Goal: Task Accomplishment & Management: Manage account settings

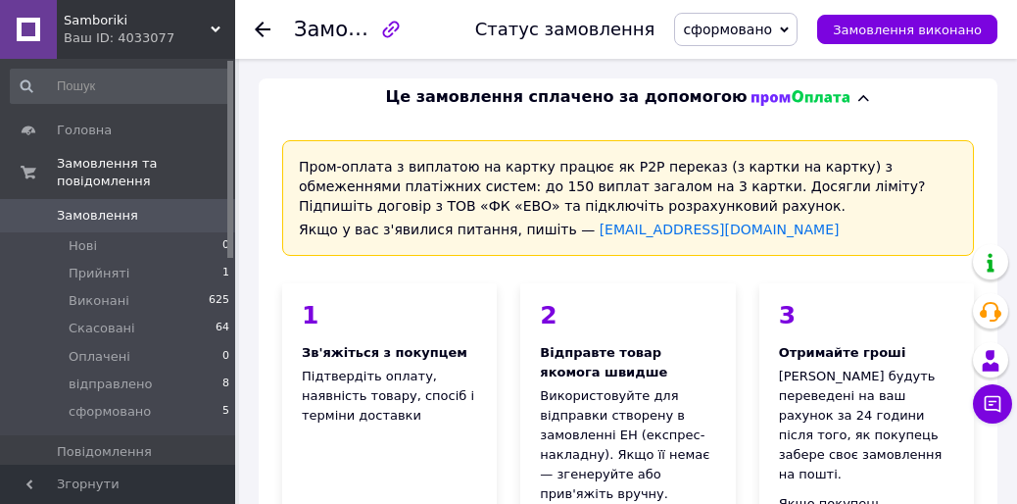
scroll to position [1568, 0]
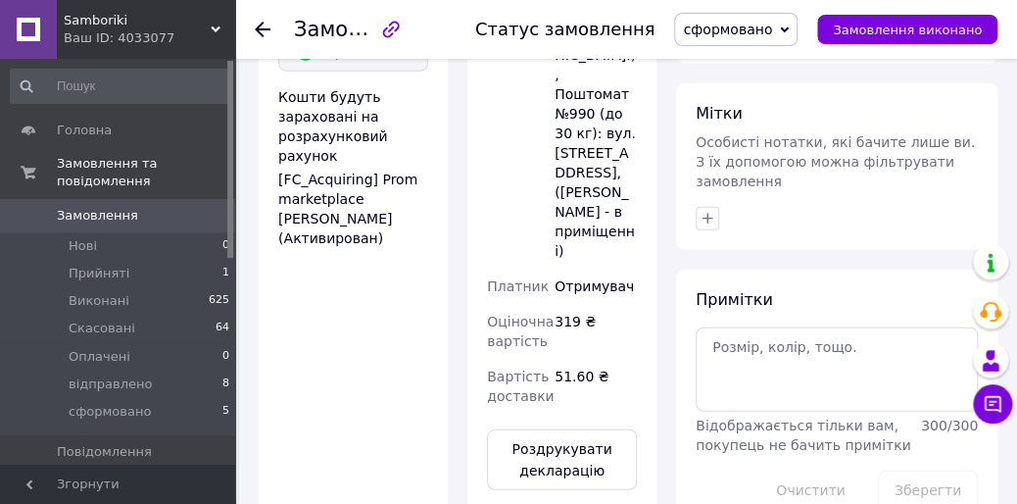
click at [92, 207] on span "Замовлення" at bounding box center [97, 216] width 81 height 18
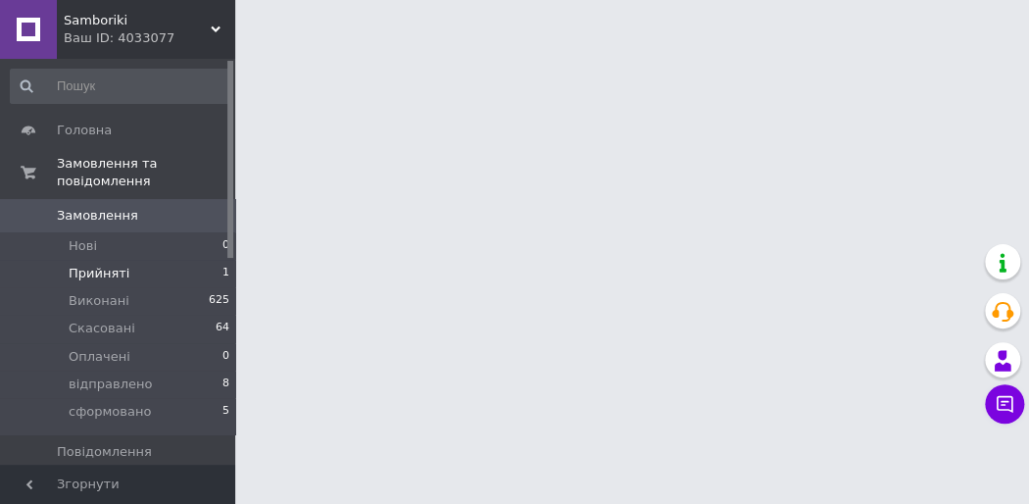
click at [101, 265] on span "Прийняті" at bounding box center [99, 274] width 61 height 18
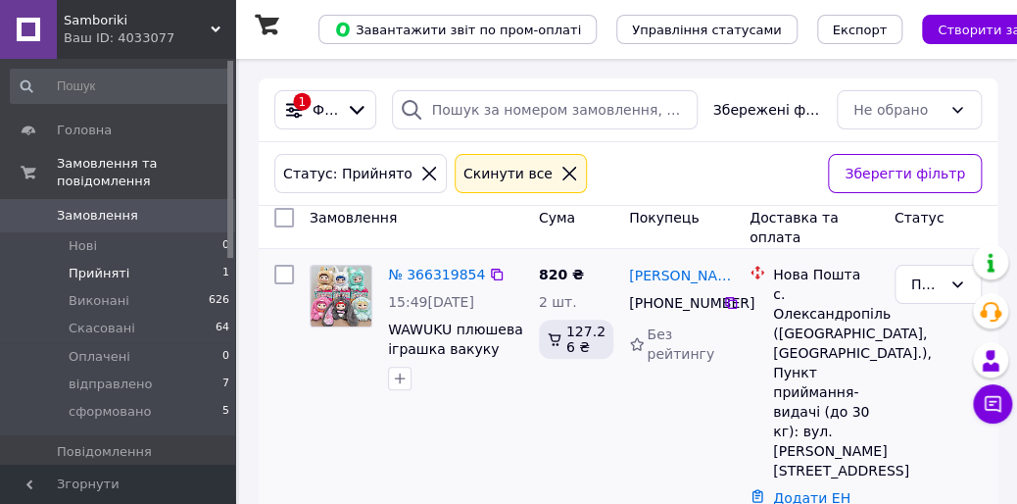
scroll to position [67, 0]
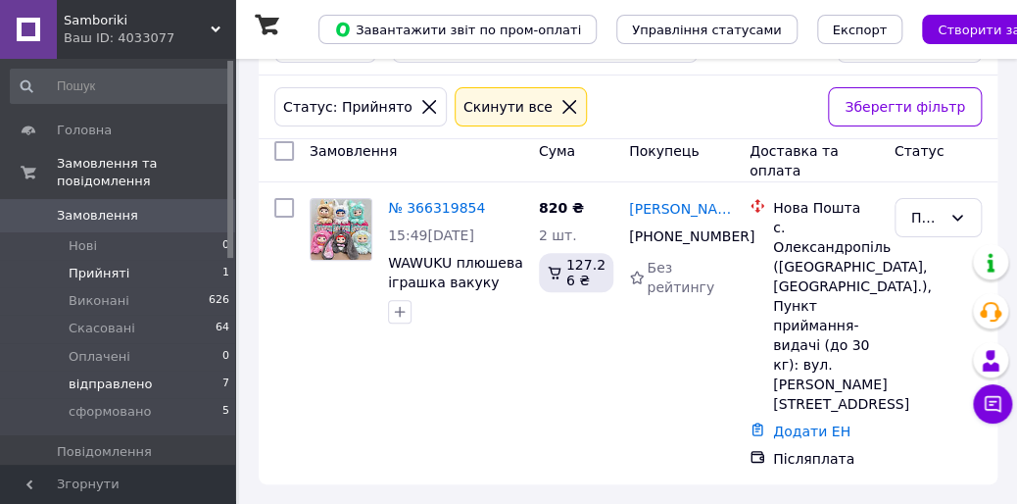
click at [92, 375] on span "відправлено" at bounding box center [110, 384] width 83 height 18
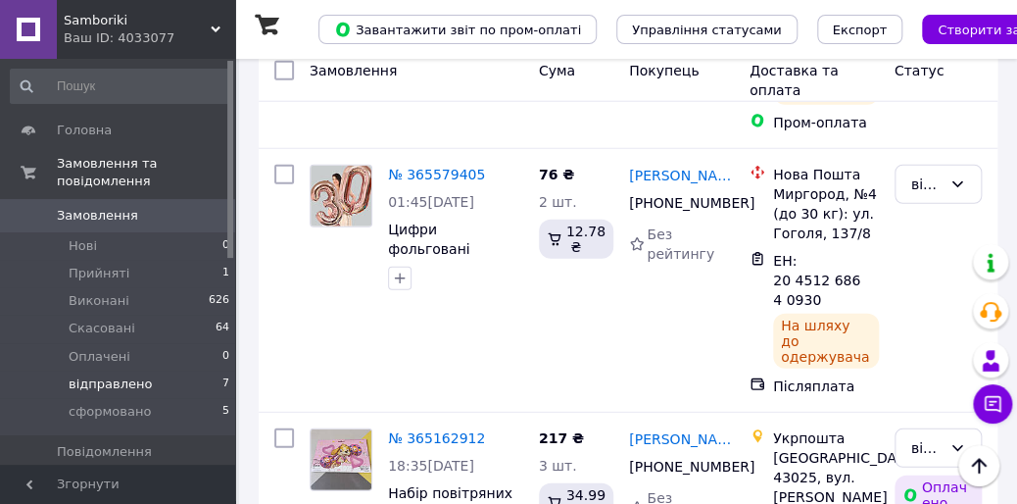
scroll to position [1699, 0]
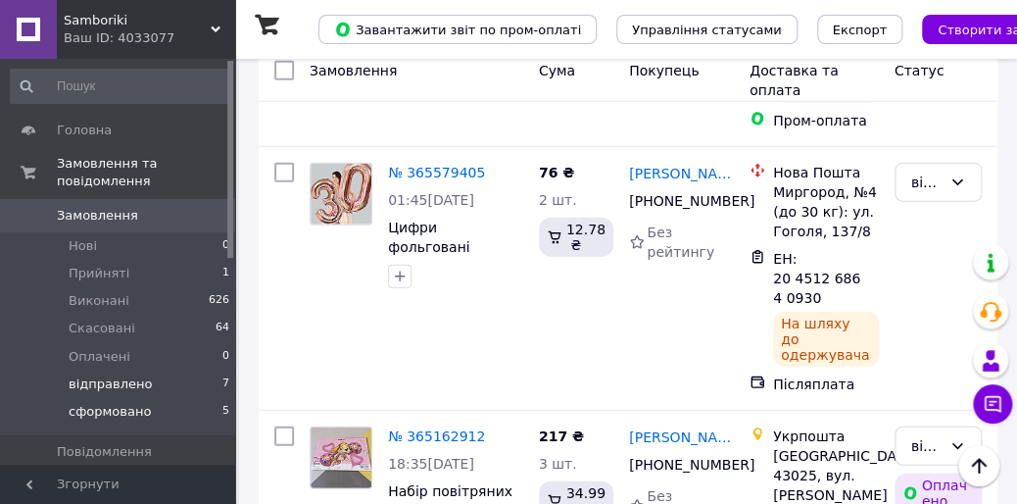
click at [117, 403] on span "сформовано" at bounding box center [110, 412] width 82 height 18
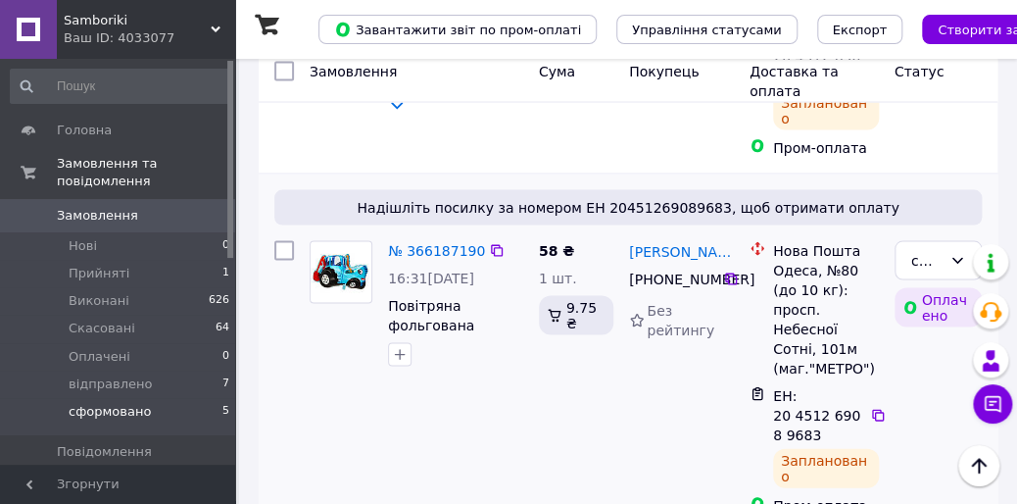
scroll to position [1307, 0]
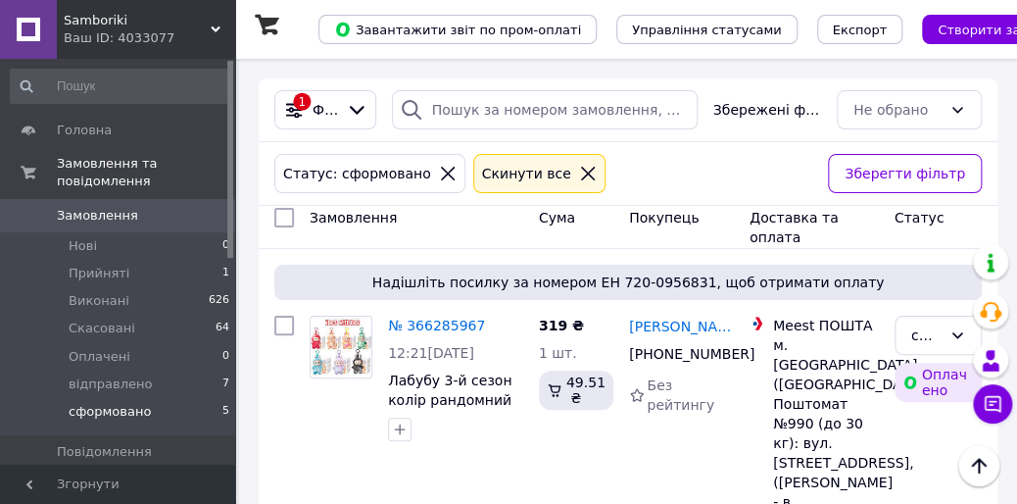
scroll to position [0, 0]
click at [75, 207] on span "Замовлення" at bounding box center [97, 216] width 81 height 18
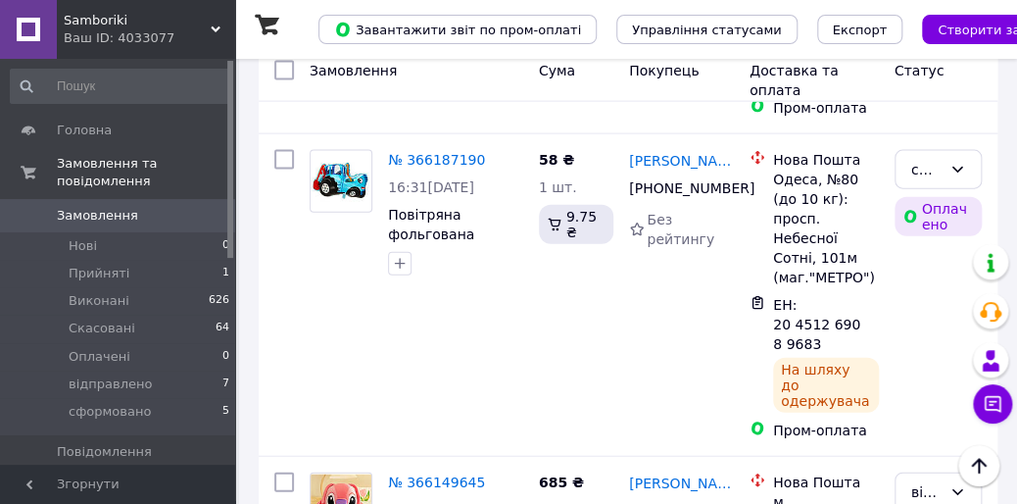
scroll to position [1437, 0]
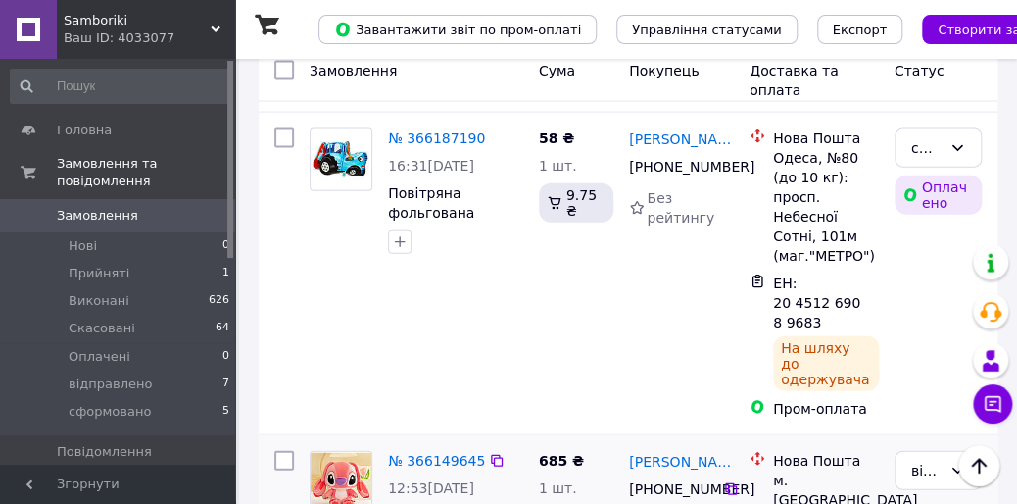
click at [410, 453] on link "№ 366149645" at bounding box center [436, 461] width 97 height 16
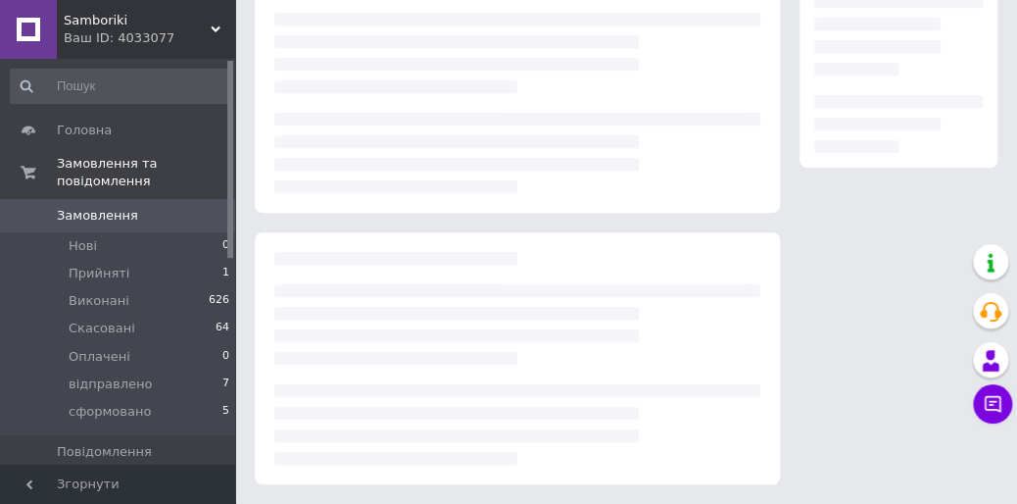
scroll to position [392, 0]
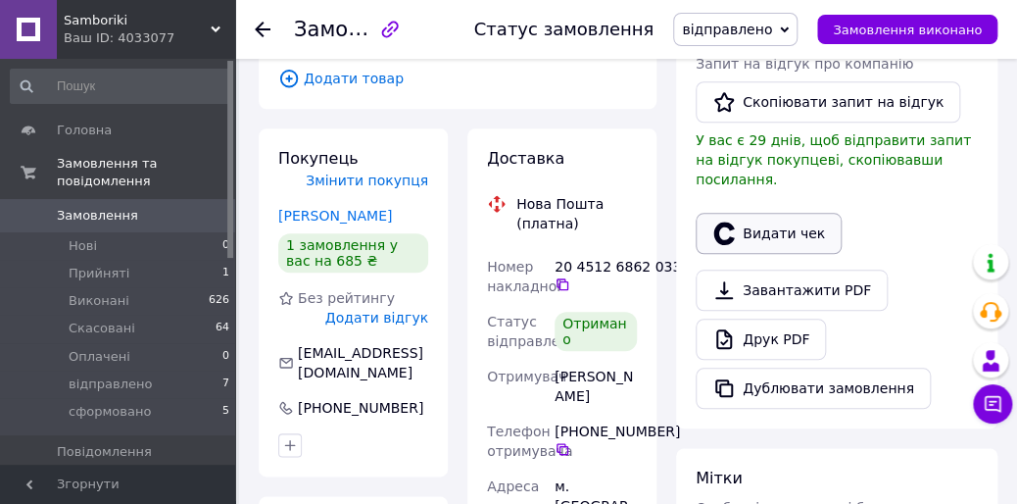
click at [751, 213] on button "Видати чек" at bounding box center [769, 233] width 146 height 41
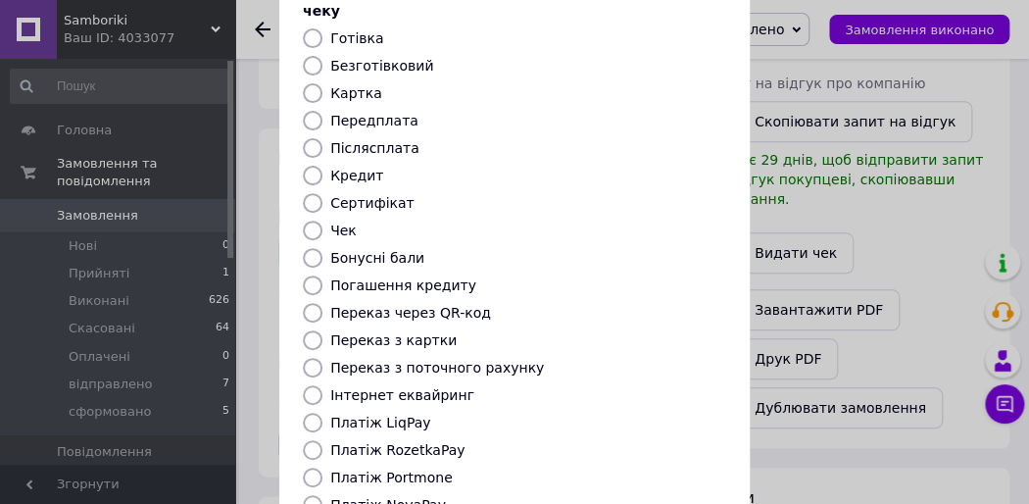
scroll to position [337, 0]
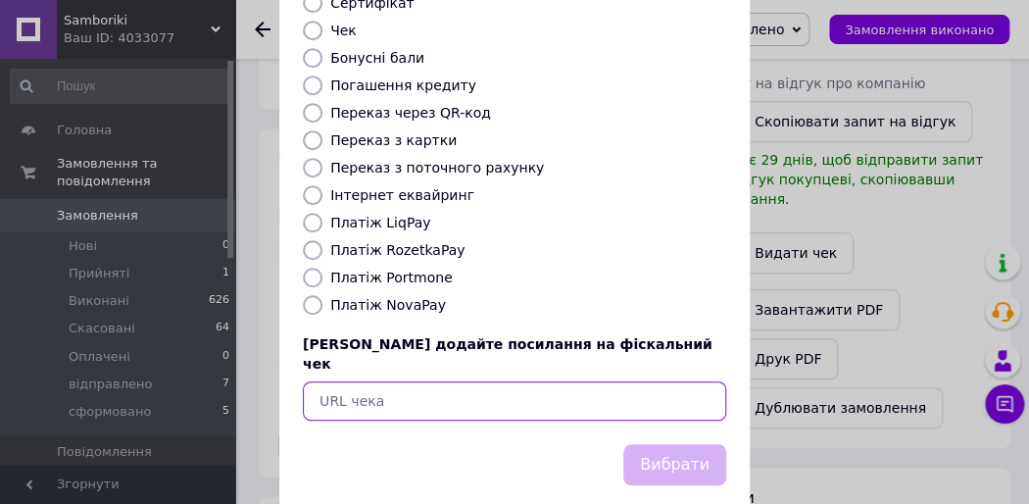
click at [330, 381] on input "text" at bounding box center [514, 400] width 423 height 39
paste input "[URL][DOMAIN_NAME]"
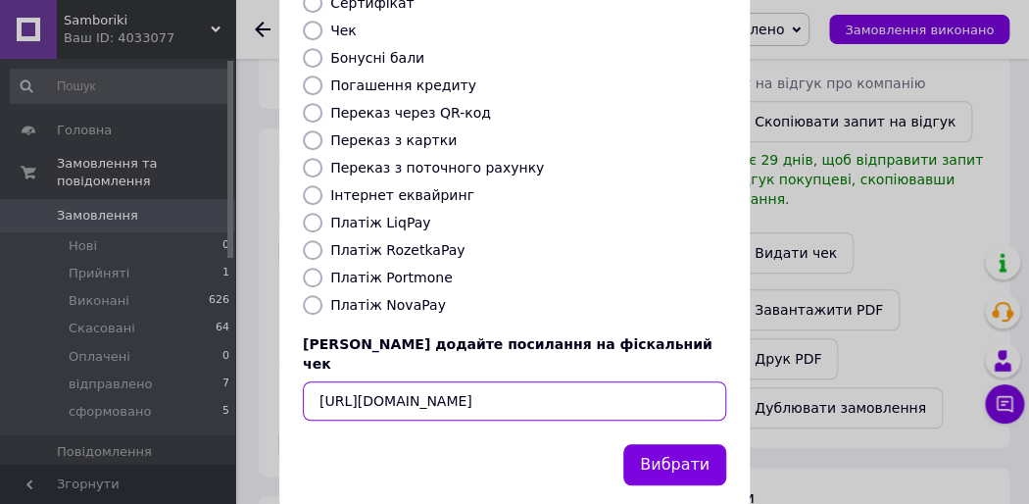
scroll to position [0, 23]
type input "[URL][DOMAIN_NAME]"
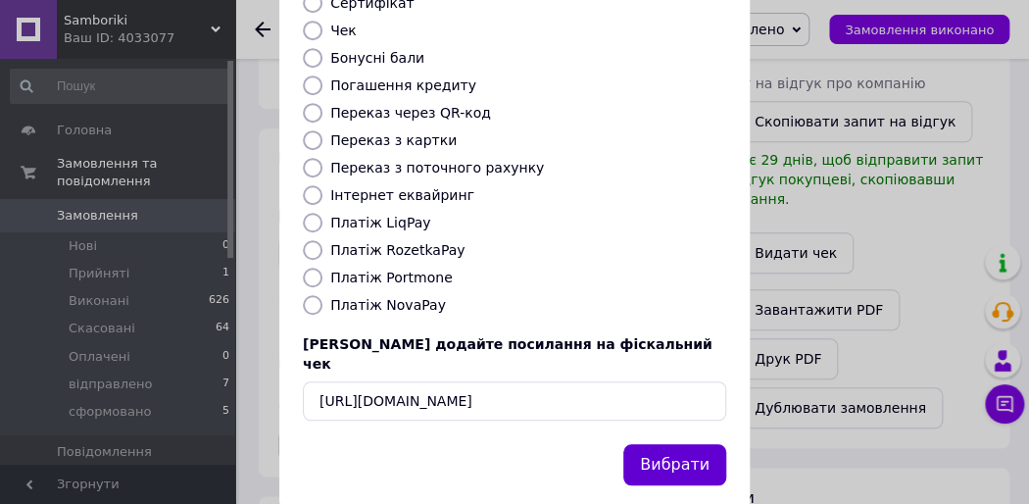
scroll to position [0, 0]
click at [660, 444] on button "Вибрати" at bounding box center [674, 465] width 103 height 42
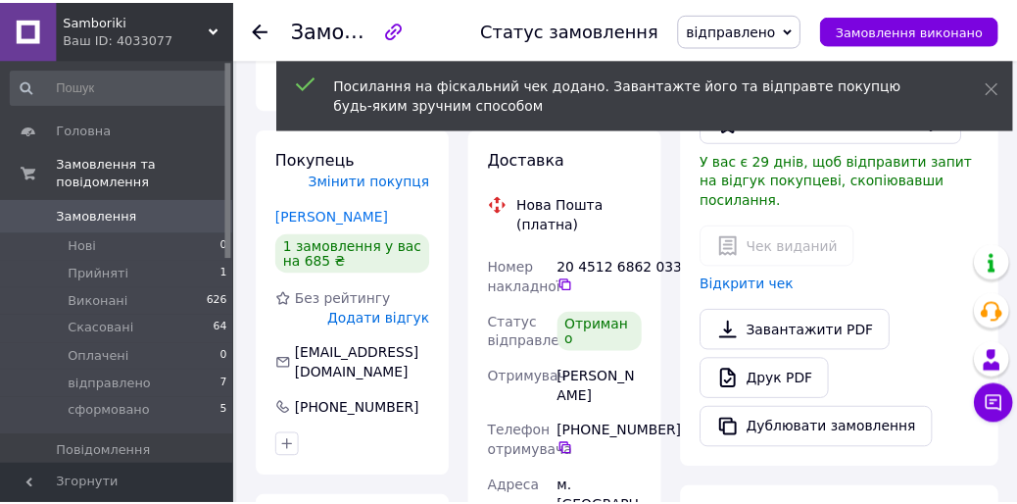
scroll to position [519, 0]
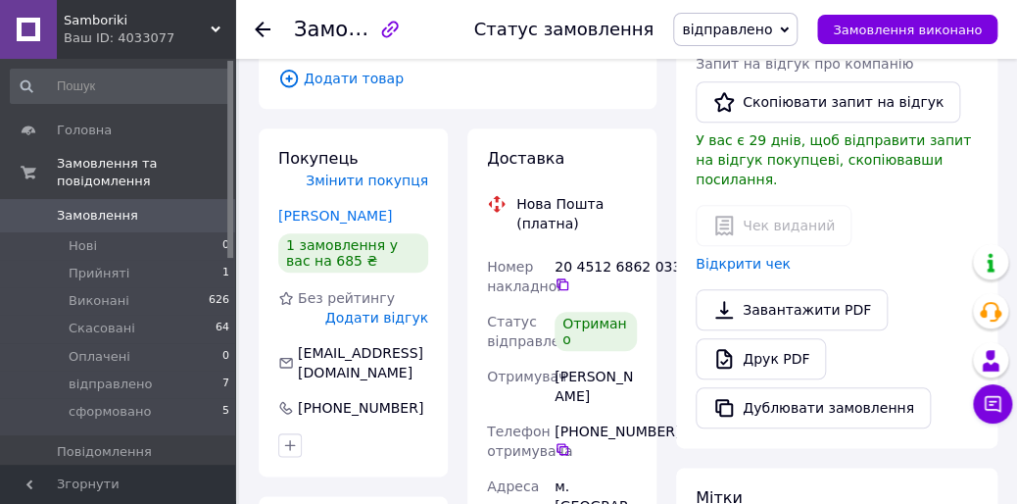
click at [98, 207] on span "Замовлення" at bounding box center [97, 216] width 81 height 18
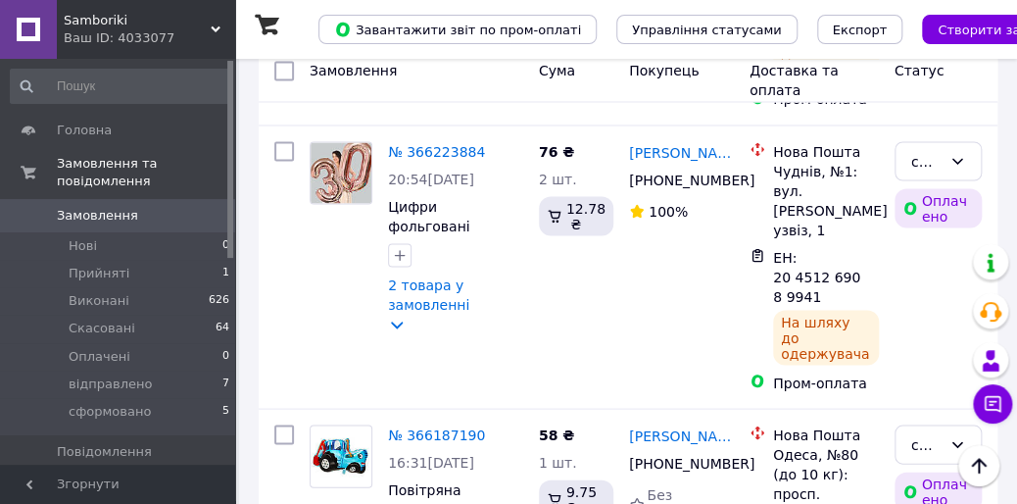
scroll to position [1176, 0]
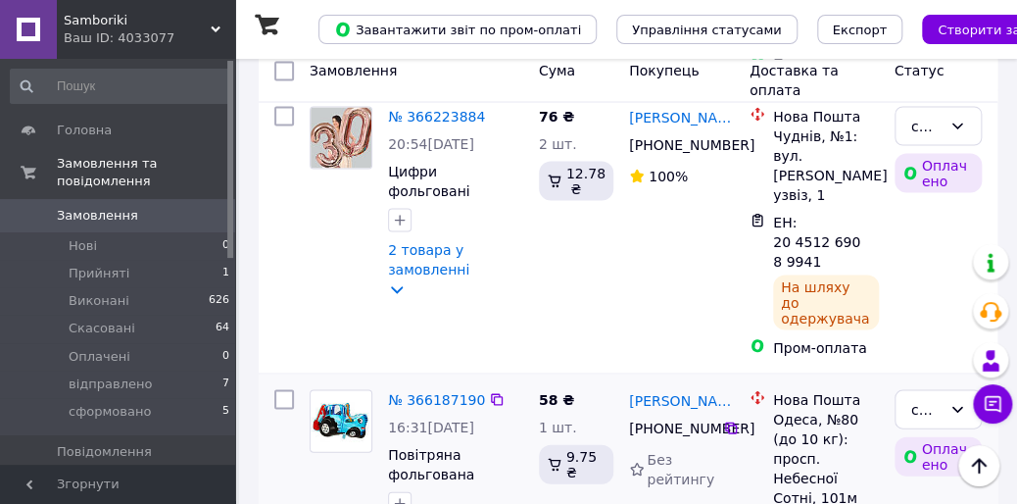
click at [443, 391] on link "№ 366187190" at bounding box center [436, 399] width 97 height 16
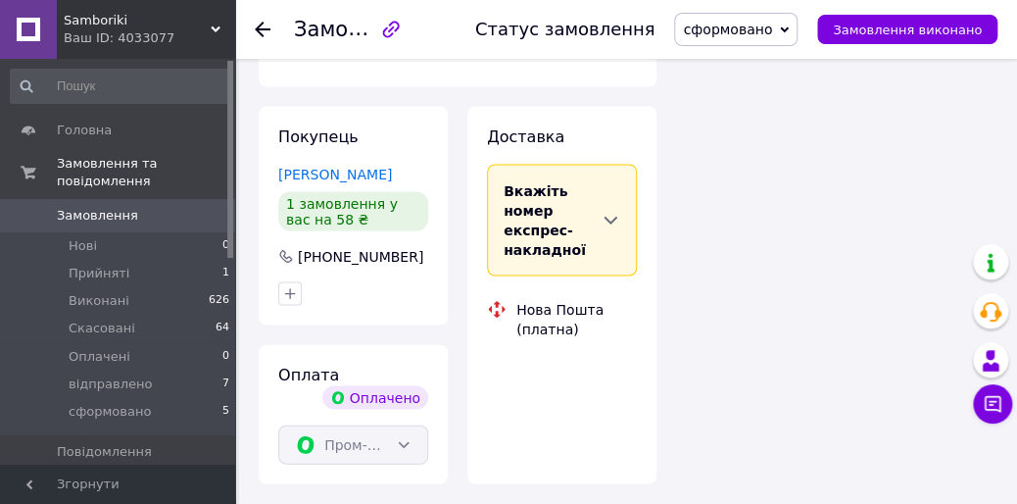
scroll to position [1176, 0]
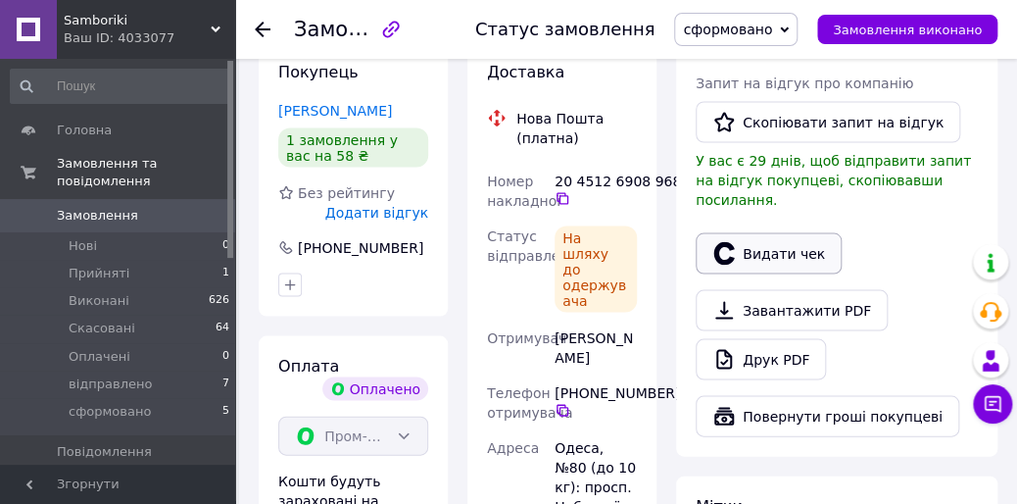
click at [764, 232] on button "Видати чек" at bounding box center [769, 252] width 146 height 41
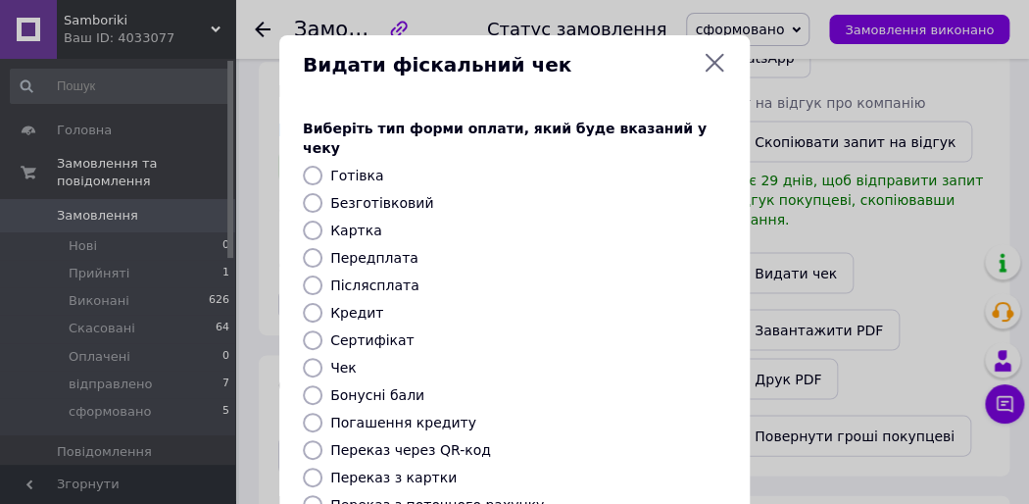
scroll to position [337, 0]
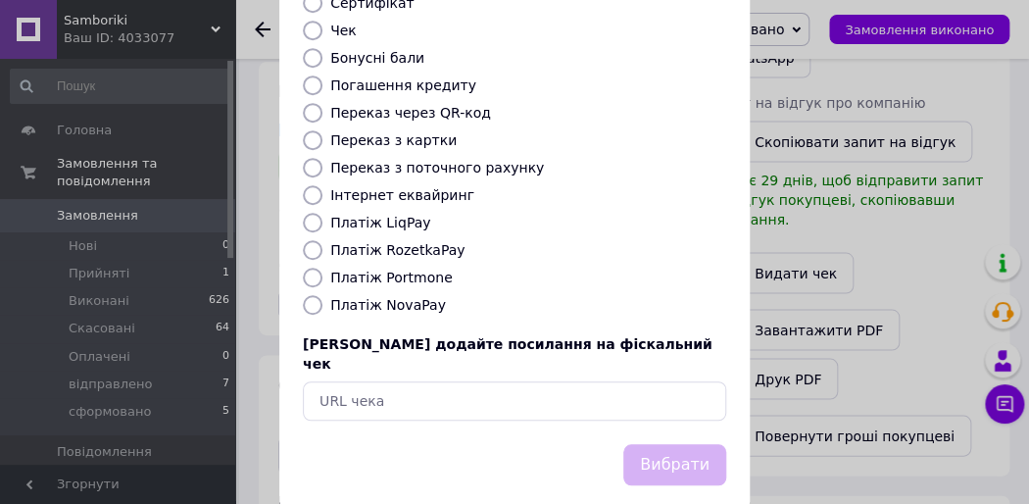
click at [308, 240] on input "Платіж RozetkaPay" at bounding box center [313, 250] width 20 height 20
radio input "true"
click at [690, 444] on button "Вибрати" at bounding box center [674, 465] width 103 height 42
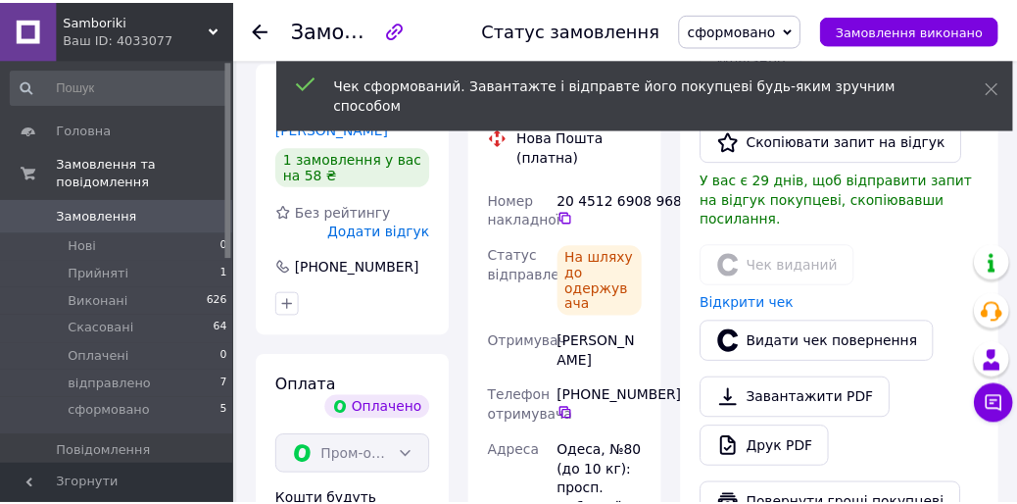
scroll to position [1176, 0]
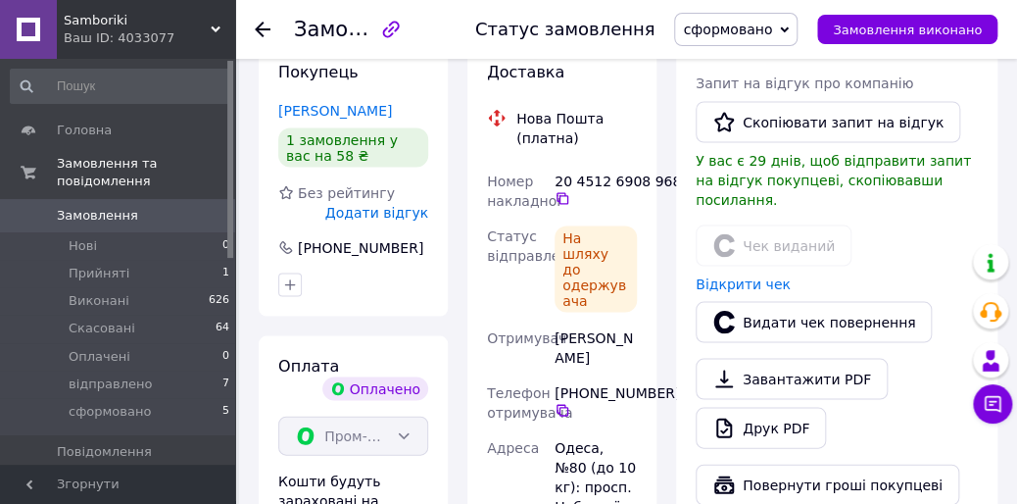
click at [81, 207] on span "Замовлення" at bounding box center [97, 216] width 81 height 18
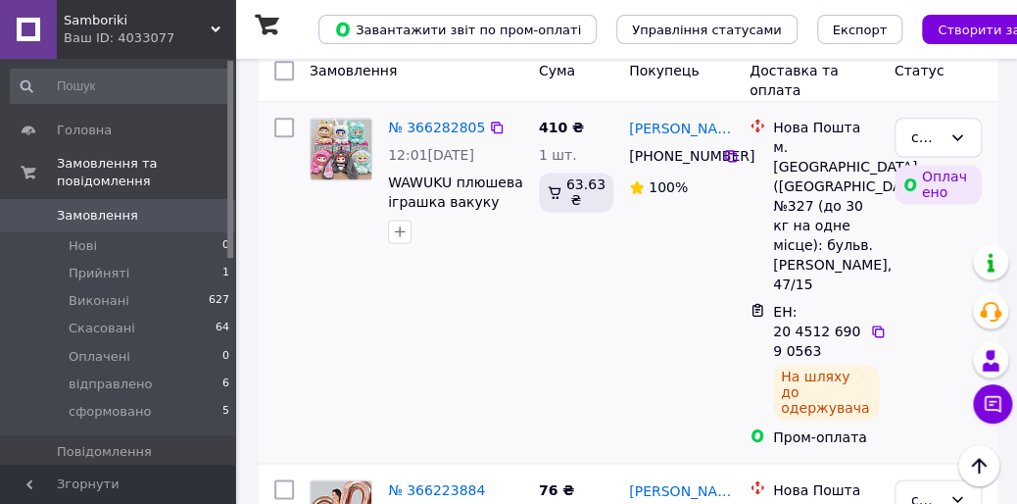
scroll to position [1045, 0]
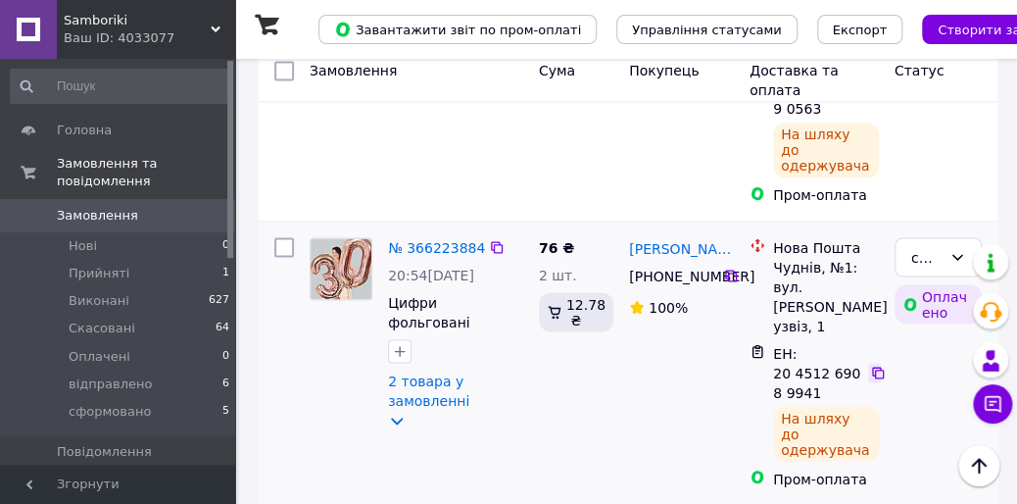
click at [874, 365] on icon at bounding box center [878, 373] width 16 height 16
click at [432, 239] on link "№ 366223884" at bounding box center [436, 247] width 97 height 16
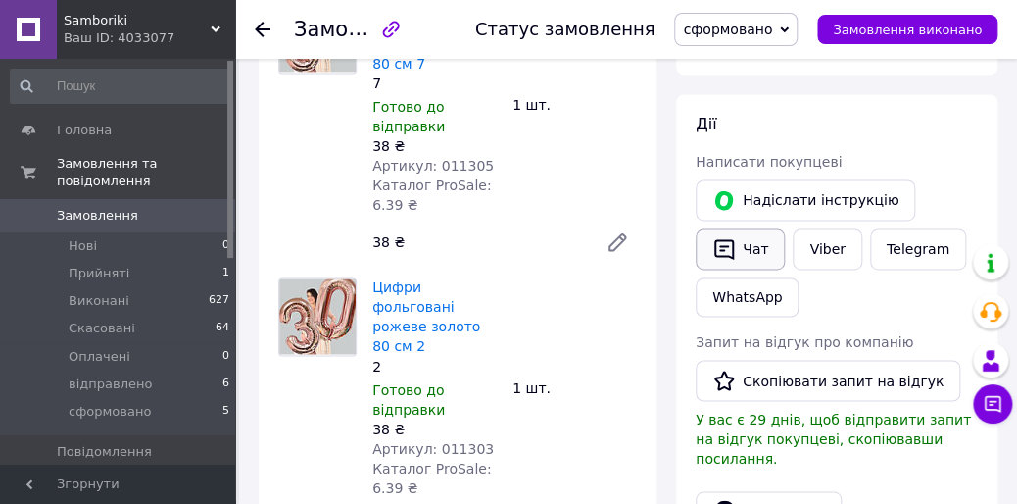
scroll to position [1176, 0]
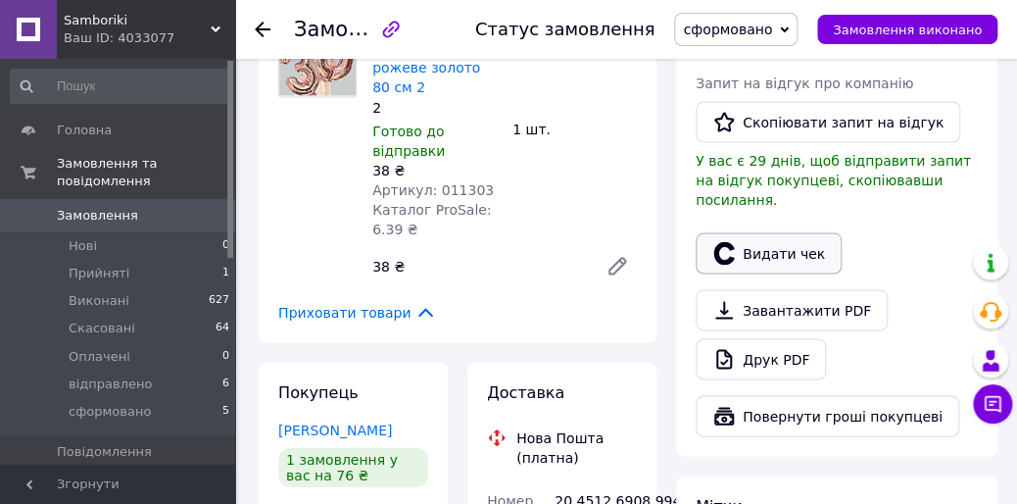
click at [770, 232] on button "Видати чек" at bounding box center [769, 252] width 146 height 41
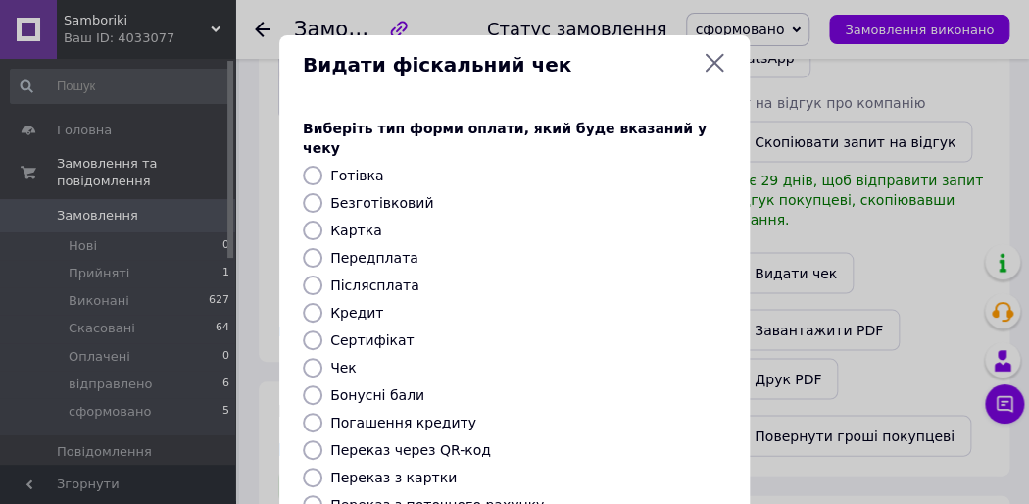
scroll to position [337, 0]
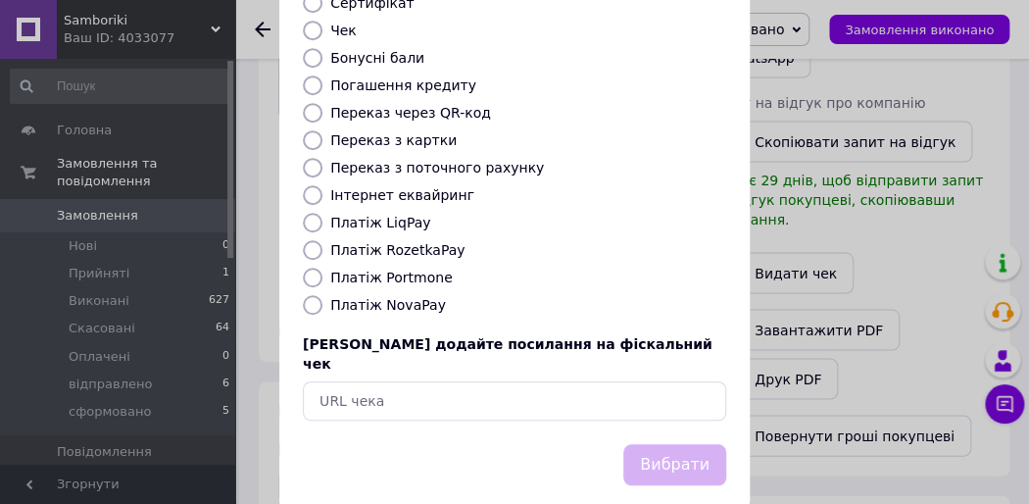
click at [306, 240] on input "Платіж RozetkaPay" at bounding box center [313, 250] width 20 height 20
radio input "true"
click at [653, 444] on button "Вибрати" at bounding box center [674, 465] width 103 height 42
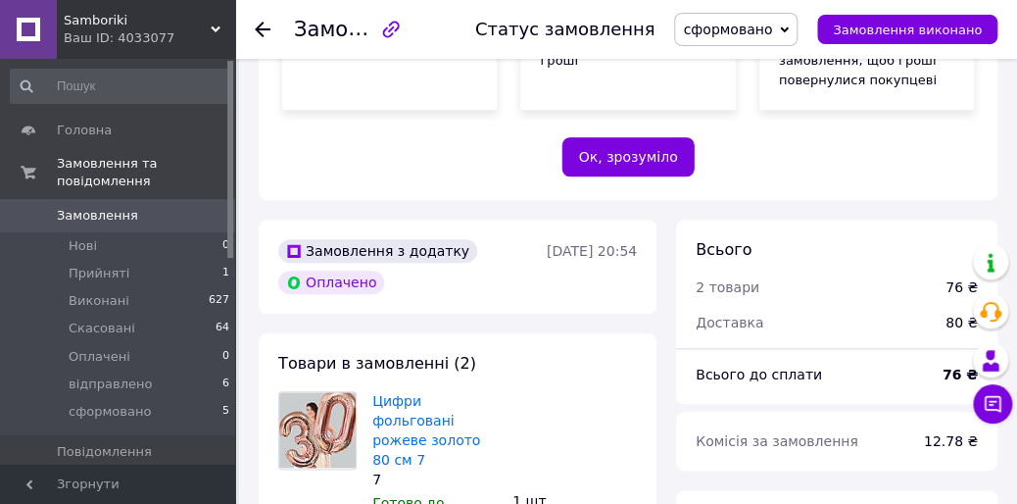
scroll to position [129, 0]
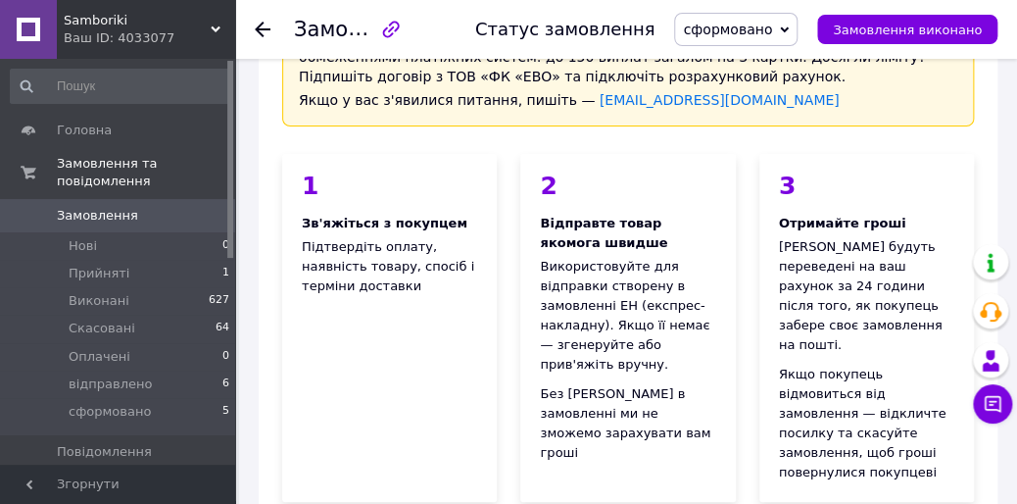
click at [106, 207] on span "Замовлення" at bounding box center [97, 216] width 81 height 18
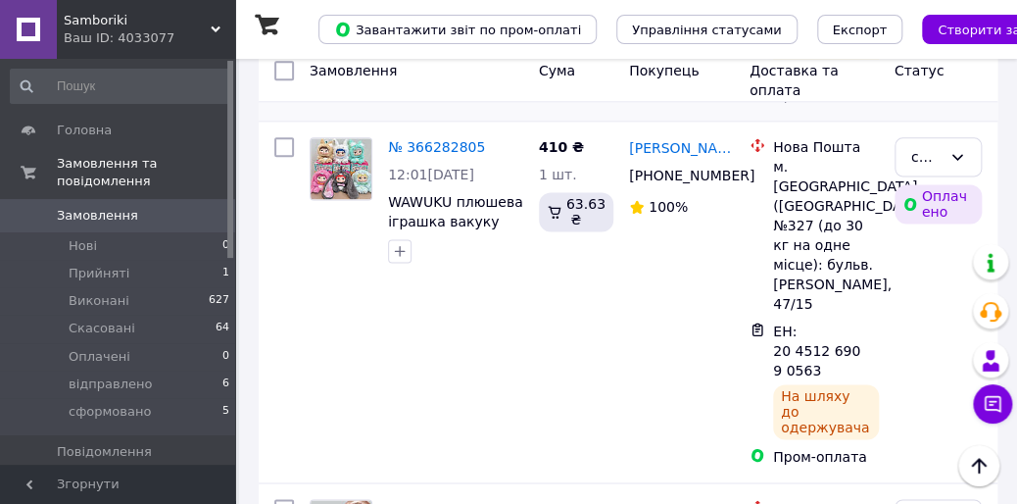
scroll to position [784, 0]
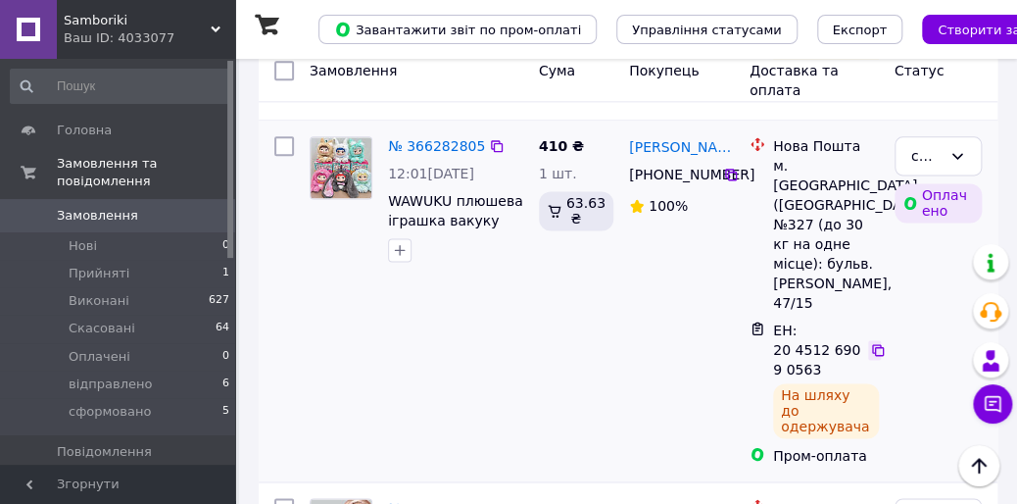
click at [878, 344] on icon at bounding box center [878, 350] width 12 height 12
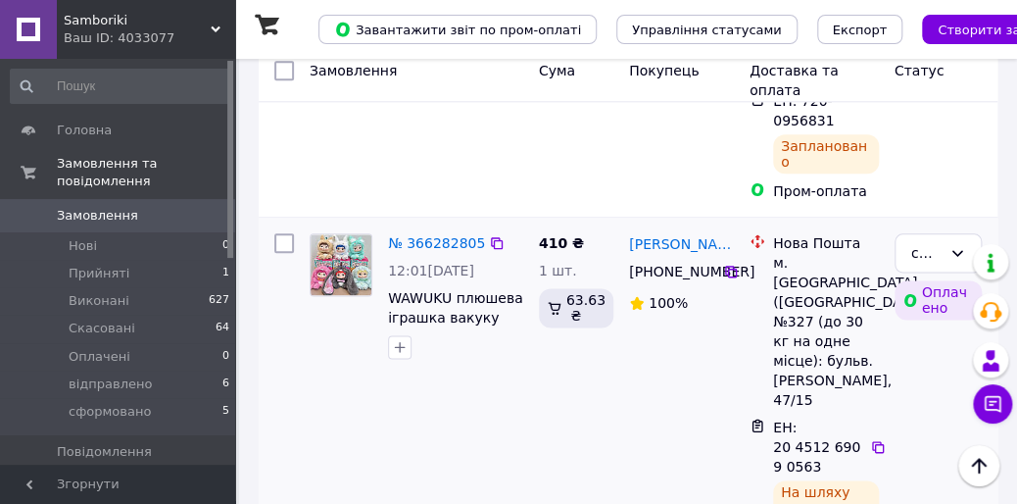
scroll to position [653, 0]
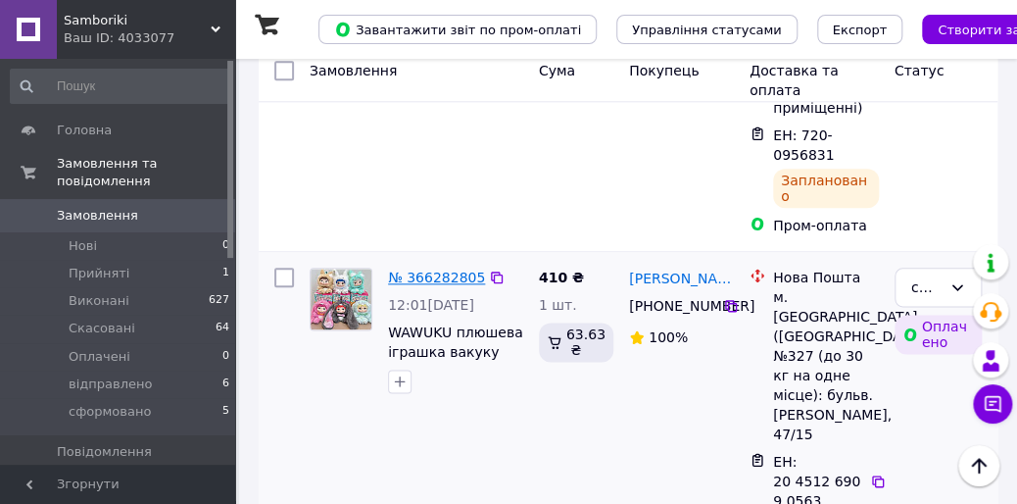
click at [443, 270] on link "№ 366282805" at bounding box center [436, 278] width 97 height 16
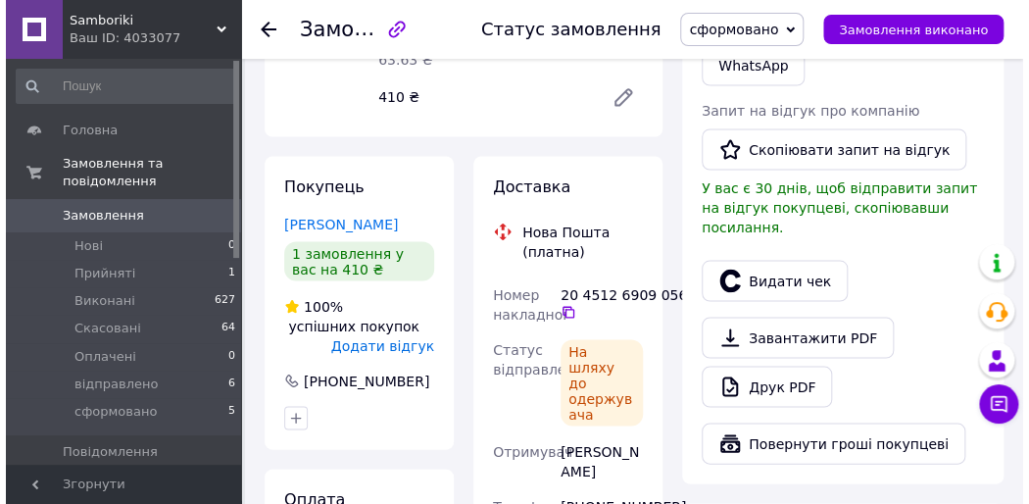
scroll to position [1176, 0]
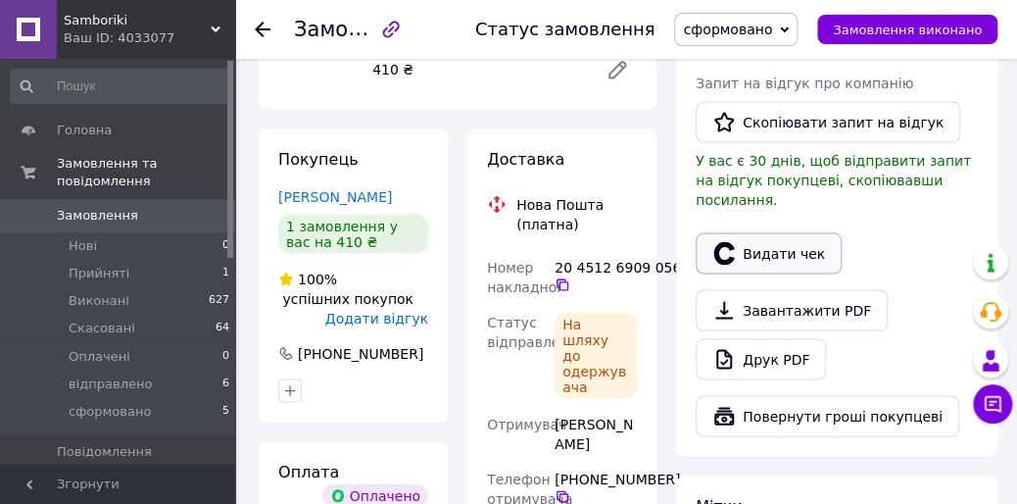
click at [768, 232] on button "Видати чек" at bounding box center [769, 252] width 146 height 41
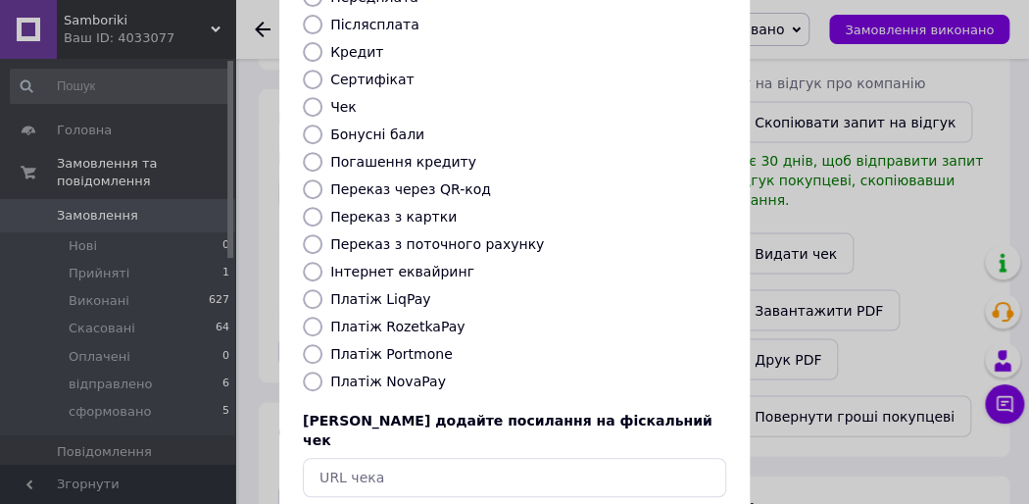
scroll to position [337, 0]
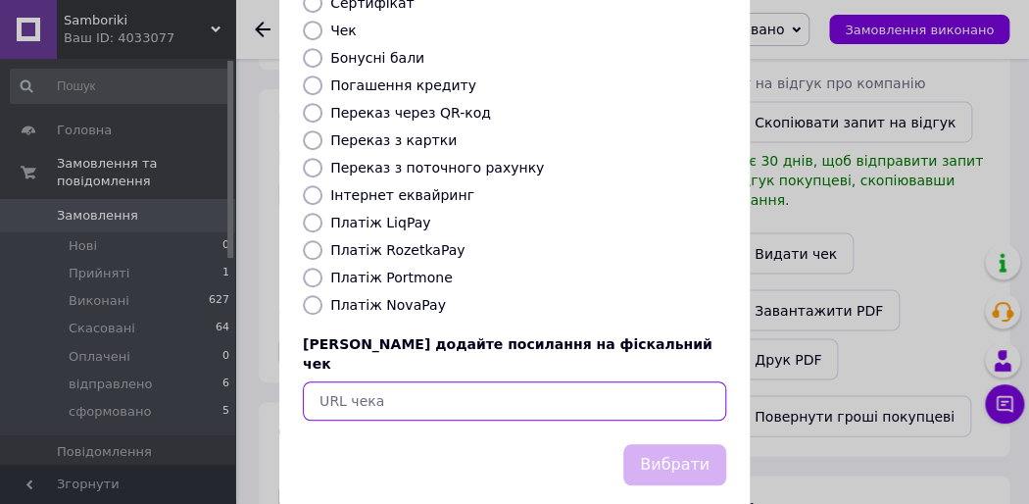
click at [390, 381] on input "text" at bounding box center [514, 400] width 423 height 39
paste input "[URL][DOMAIN_NAME]"
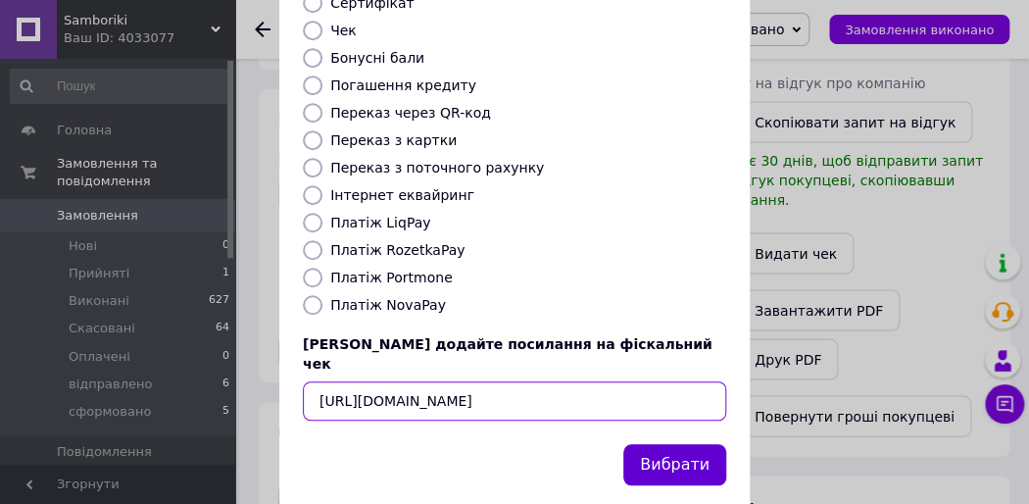
type input "[URL][DOMAIN_NAME]"
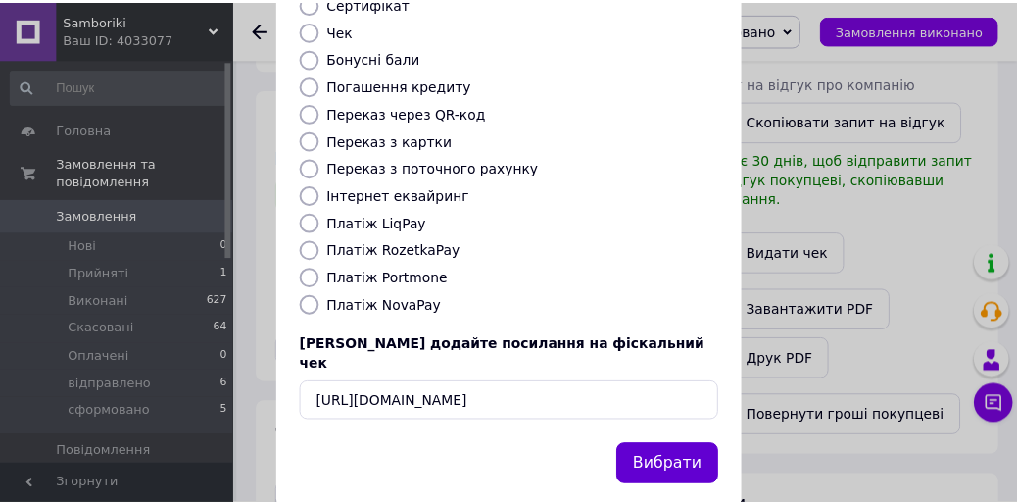
scroll to position [0, 0]
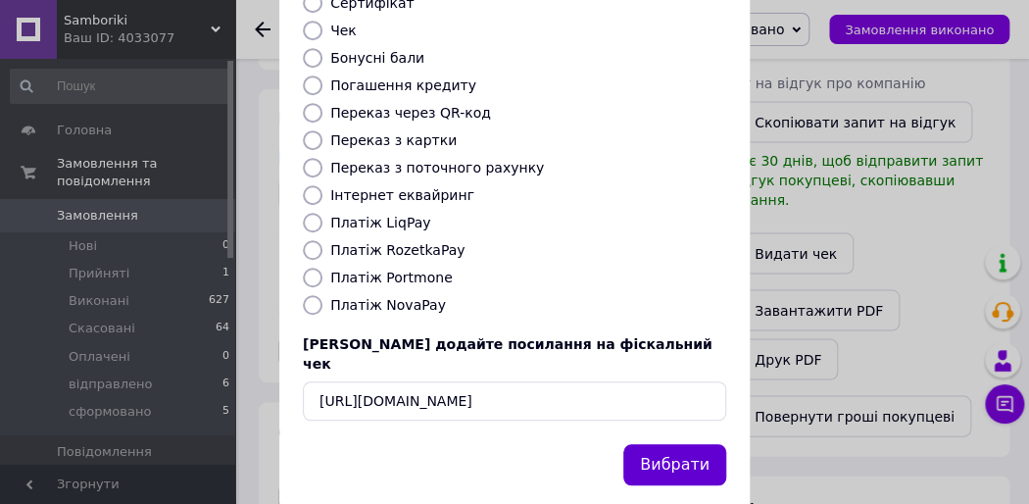
click at [656, 444] on button "Вибрати" at bounding box center [674, 465] width 103 height 42
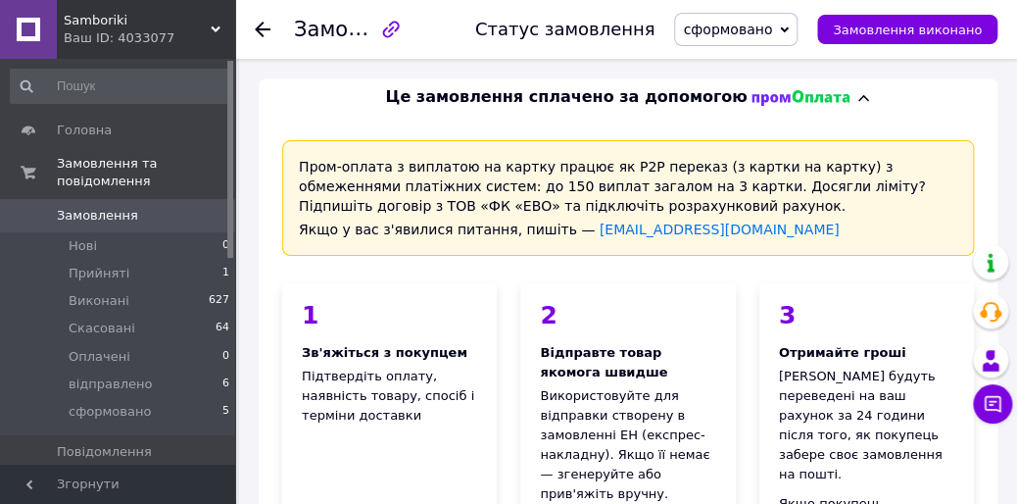
click at [73, 207] on span "Замовлення" at bounding box center [97, 216] width 81 height 18
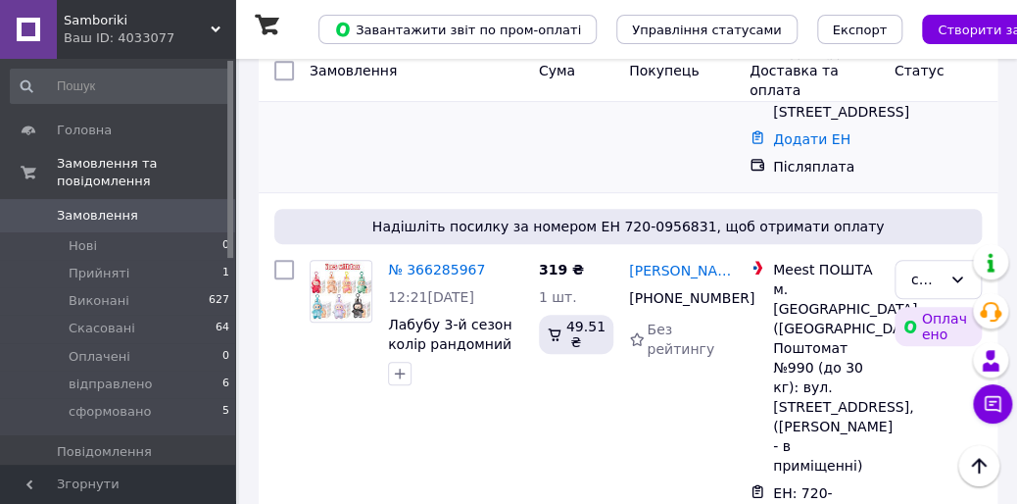
scroll to position [261, 0]
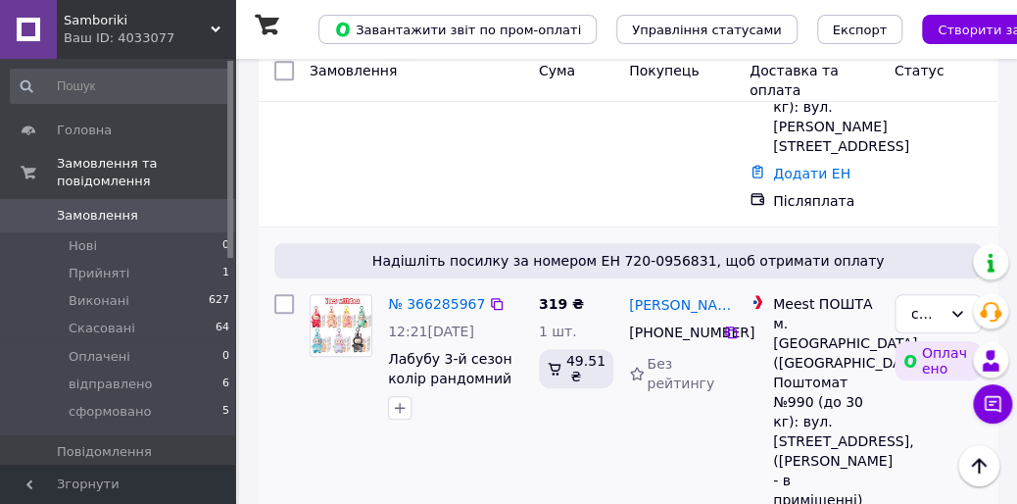
click at [442, 301] on link "№ 366285967" at bounding box center [436, 304] width 97 height 16
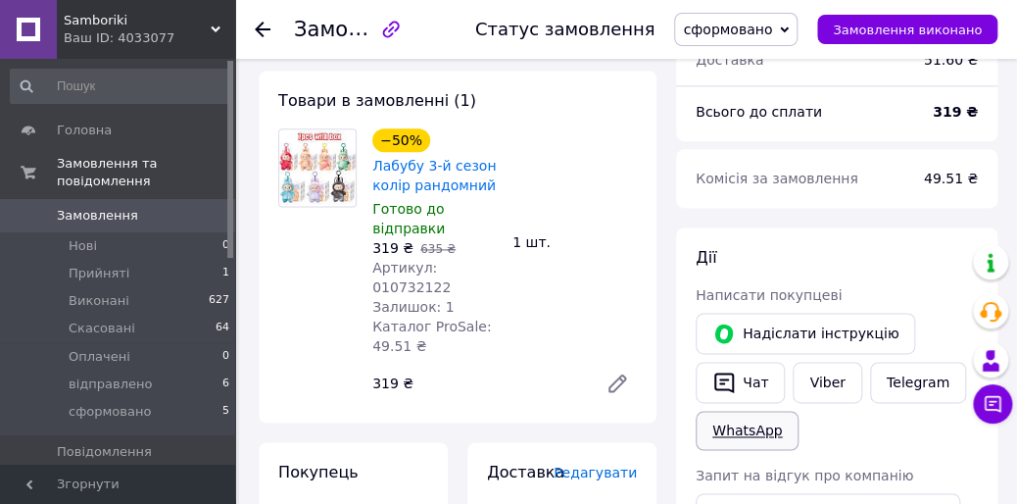
scroll to position [1307, 0]
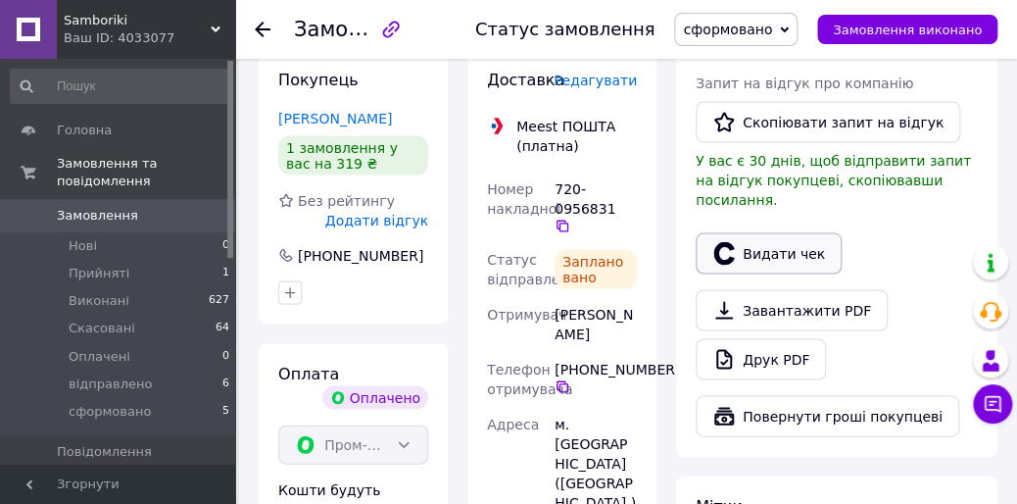
click at [776, 232] on button "Видати чек" at bounding box center [769, 252] width 146 height 41
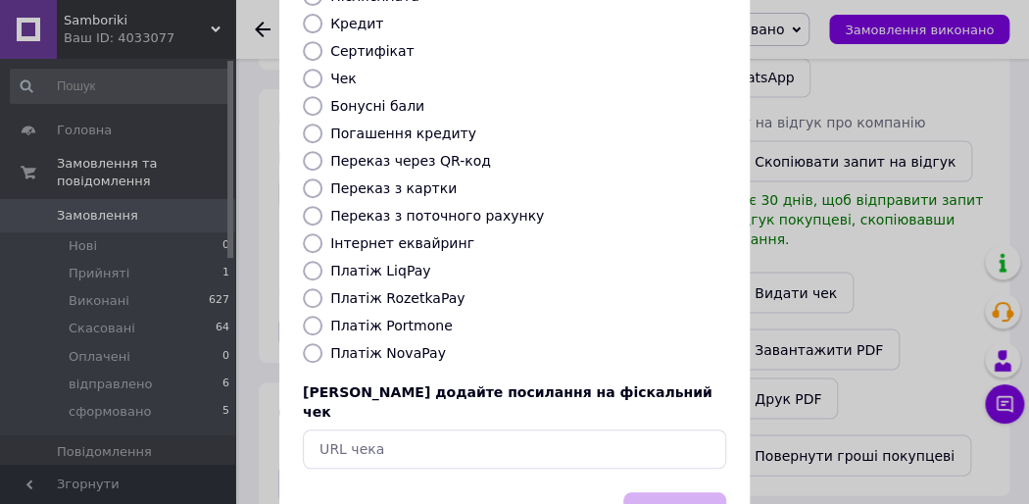
scroll to position [337, 0]
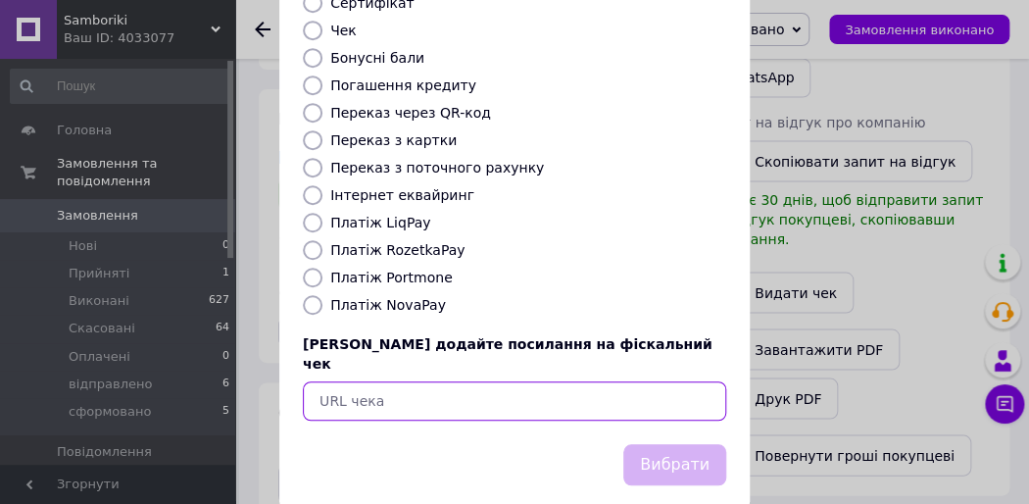
click at [383, 381] on input "text" at bounding box center [514, 400] width 423 height 39
paste input "[URL][DOMAIN_NAME]"
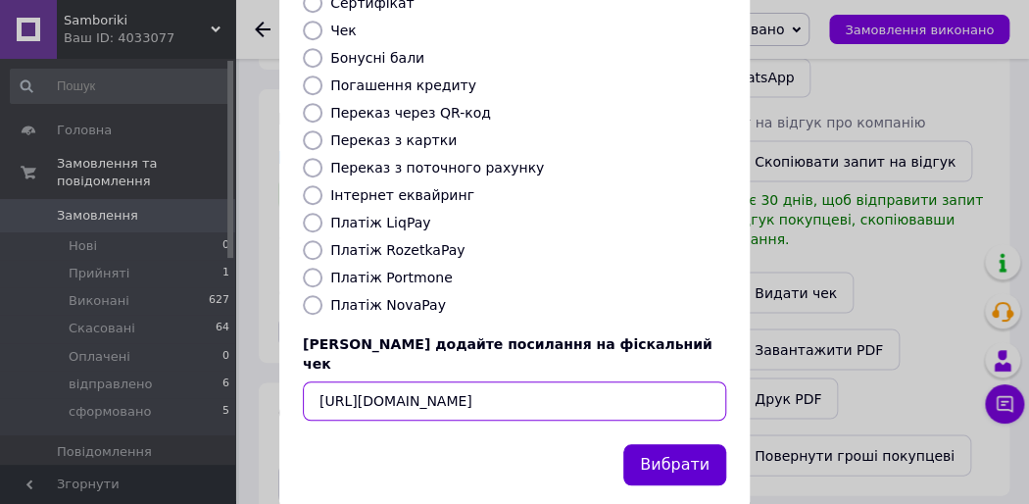
type input "[URL][DOMAIN_NAME]"
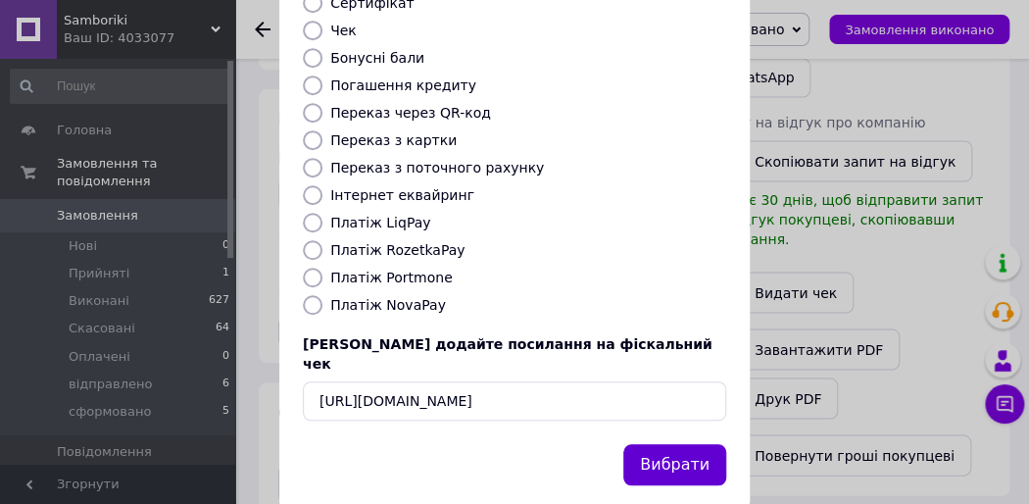
scroll to position [0, 0]
click at [698, 444] on button "Вибрати" at bounding box center [674, 465] width 103 height 42
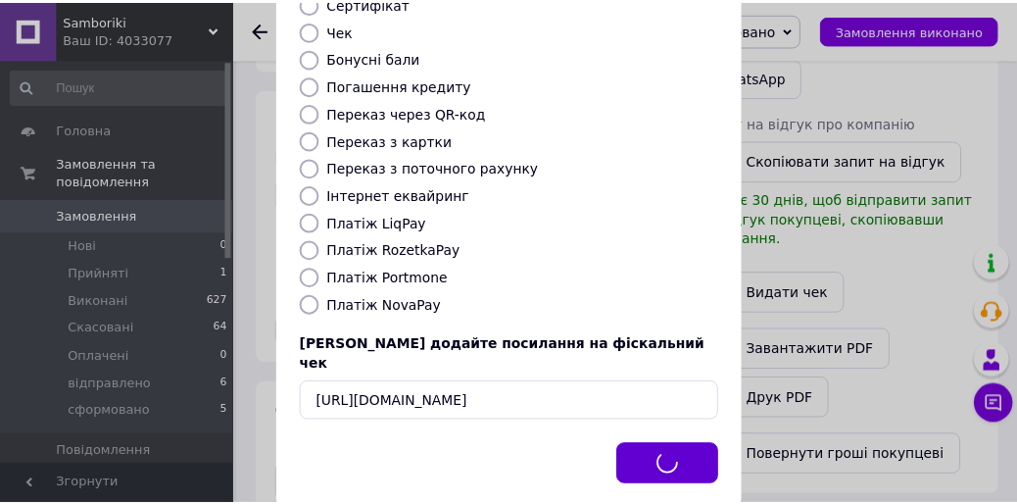
scroll to position [1176, 0]
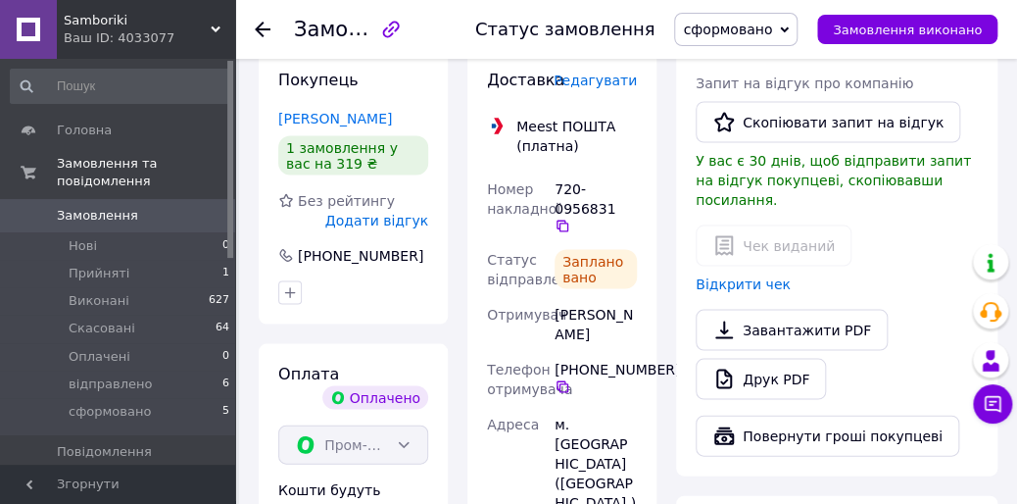
click at [99, 207] on span "Замовлення" at bounding box center [97, 216] width 81 height 18
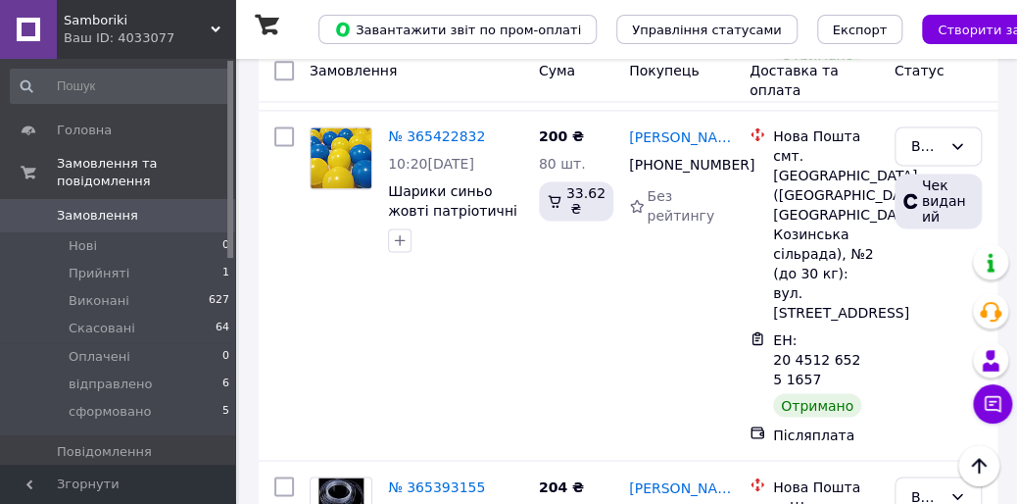
scroll to position [6011, 0]
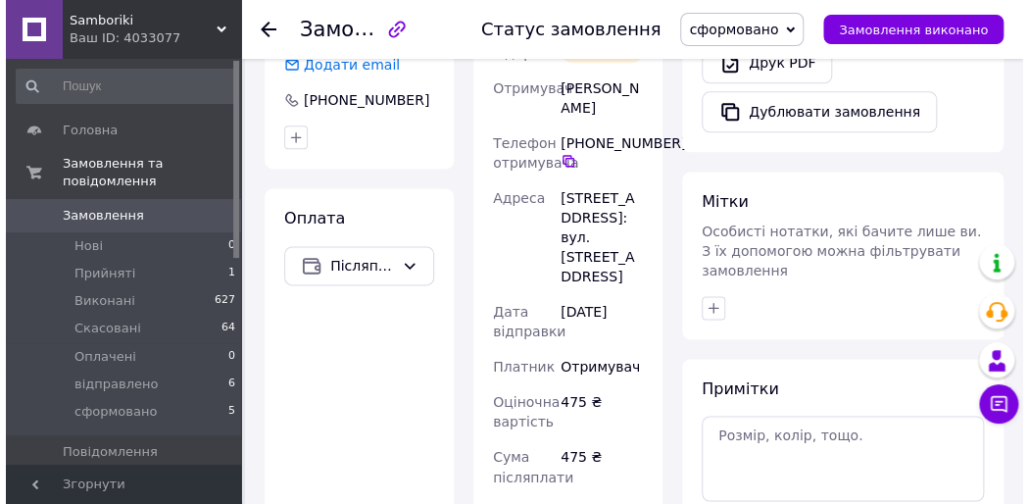
scroll to position [404, 0]
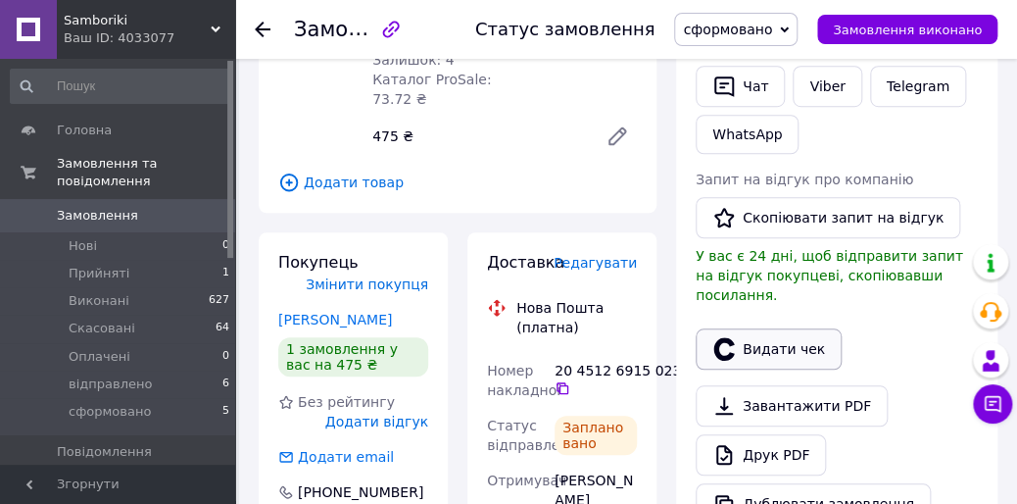
click at [786, 329] on button "Видати чек" at bounding box center [769, 348] width 146 height 41
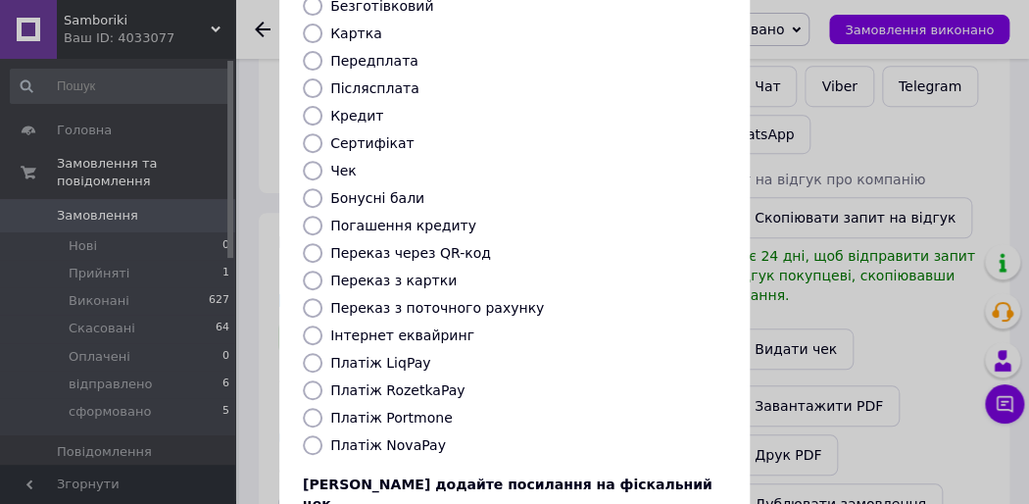
scroll to position [337, 0]
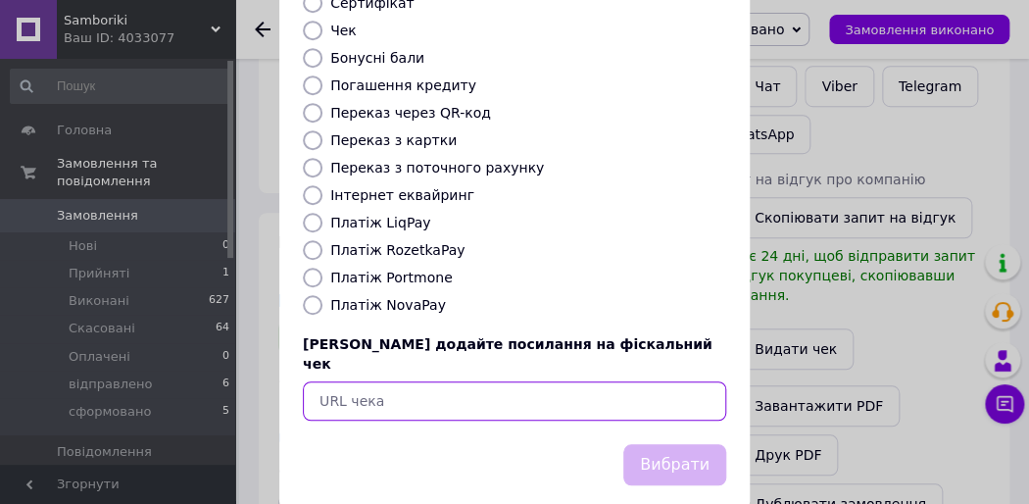
click at [396, 381] on input "text" at bounding box center [514, 400] width 423 height 39
paste input "[URL][DOMAIN_NAME]"
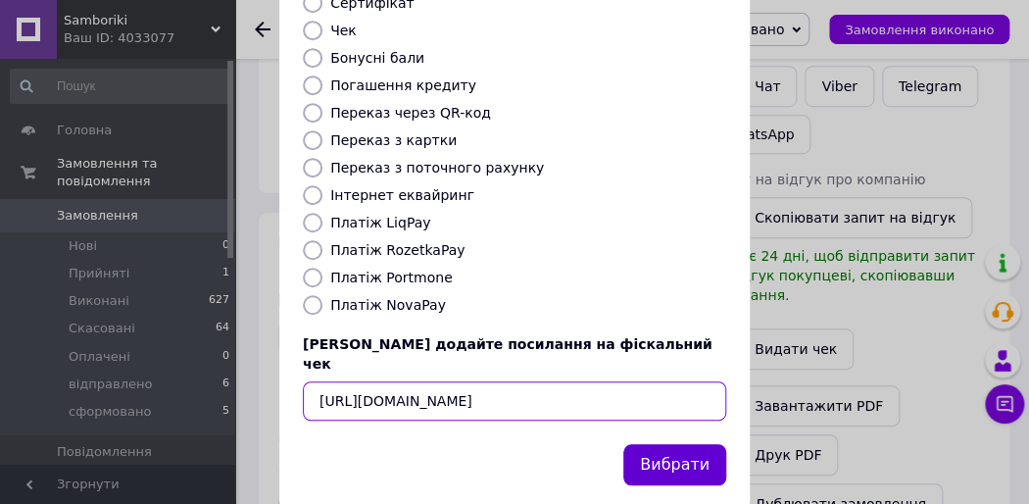
type input "[URL][DOMAIN_NAME]"
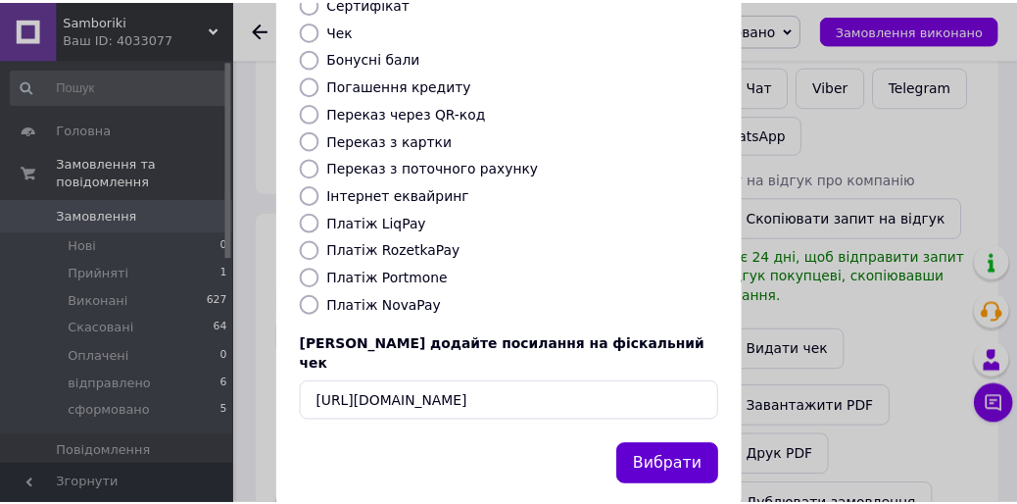
scroll to position [0, 0]
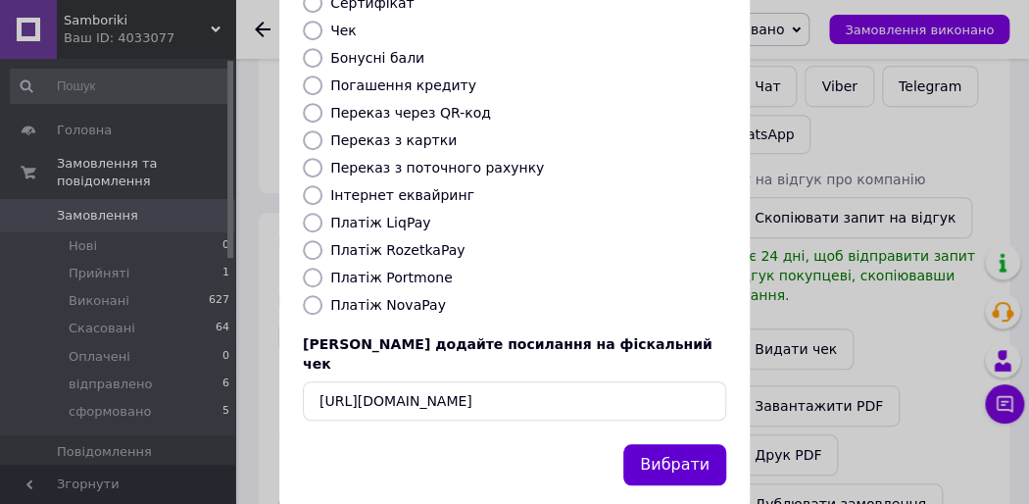
click at [655, 444] on button "Вибрати" at bounding box center [674, 465] width 103 height 42
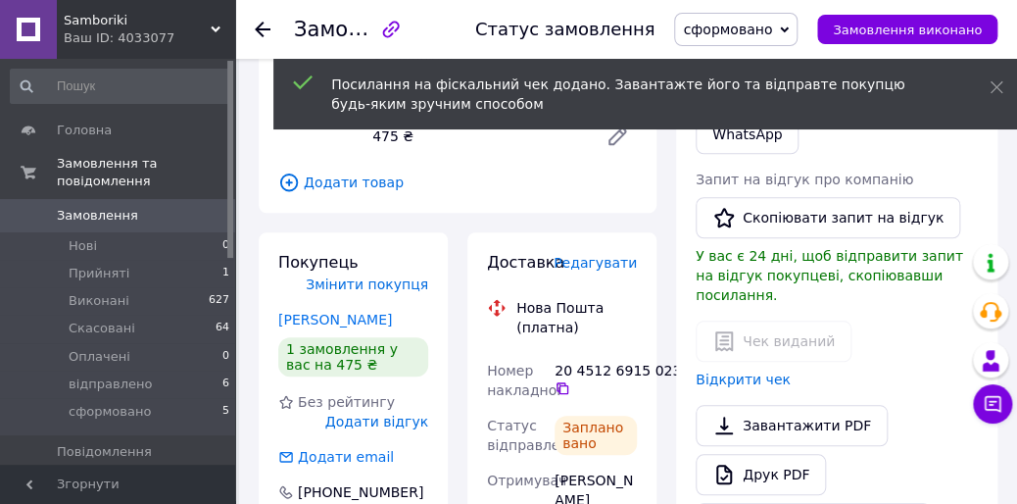
click at [764, 29] on span "сформовано" at bounding box center [727, 30] width 89 height 16
click at [745, 184] on li "відправлено" at bounding box center [736, 186] width 122 height 29
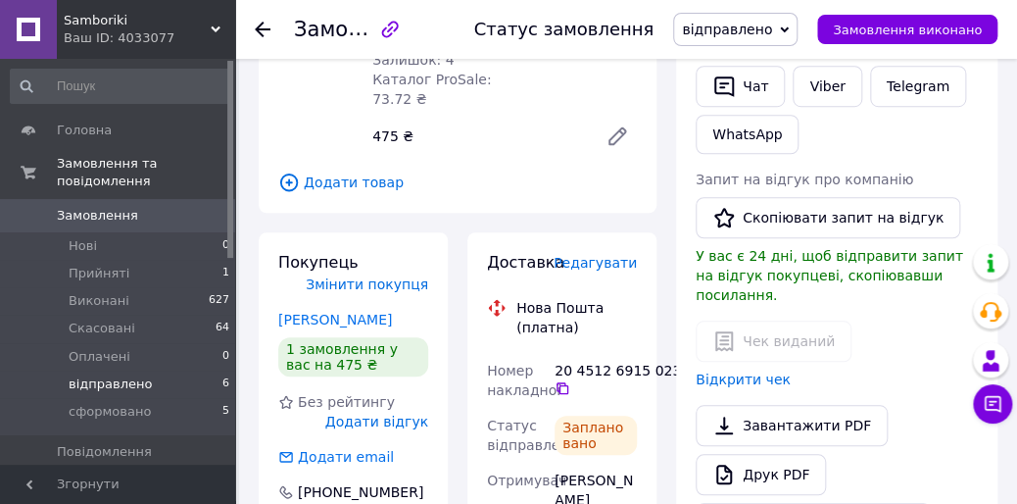
click at [101, 375] on span "відправлено" at bounding box center [110, 384] width 83 height 18
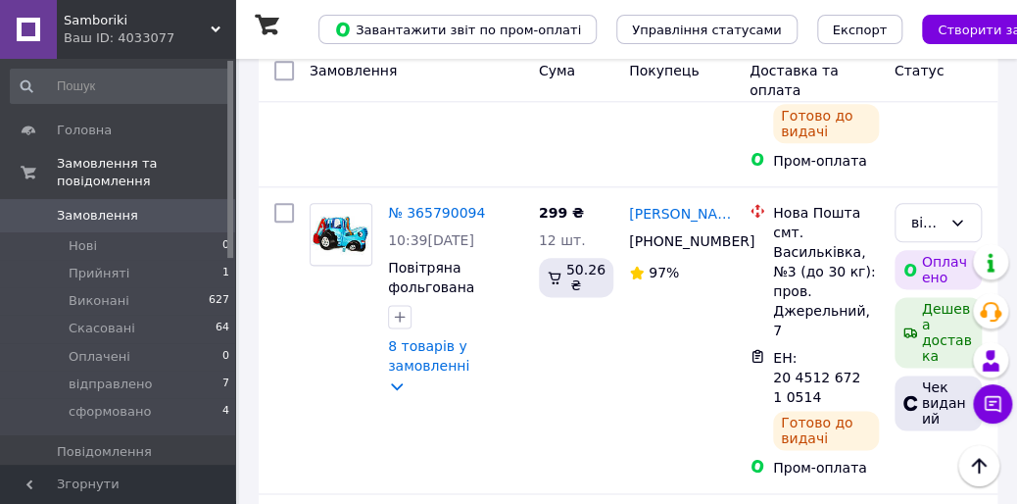
scroll to position [3267, 0]
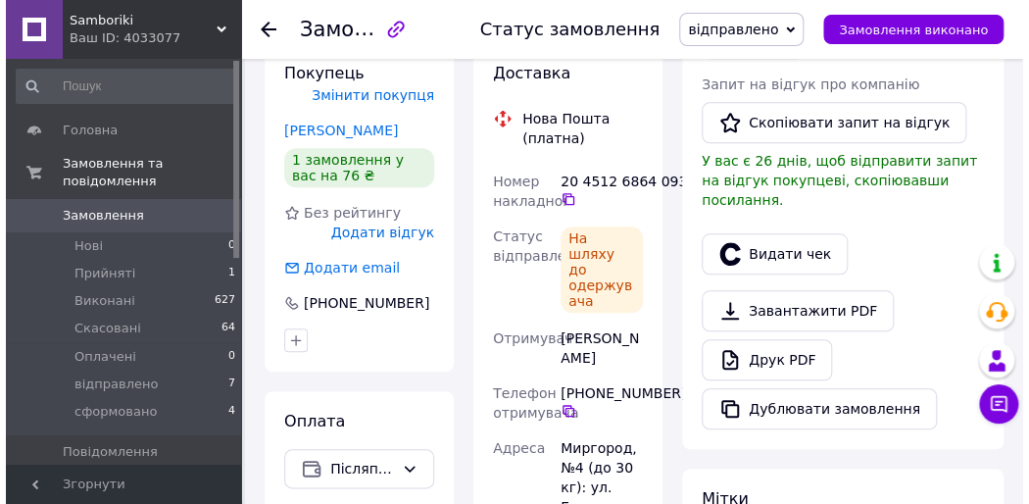
scroll to position [490, 0]
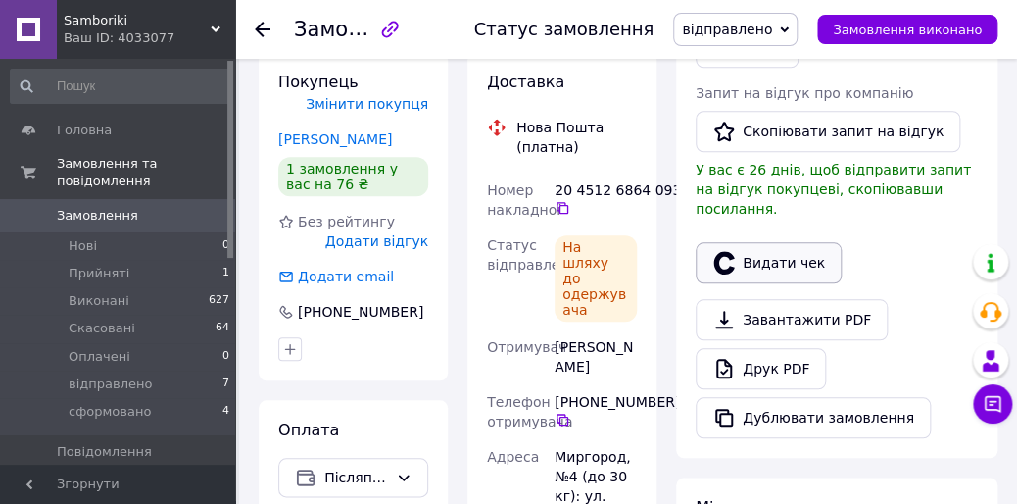
click at [772, 242] on button "Видати чек" at bounding box center [769, 262] width 146 height 41
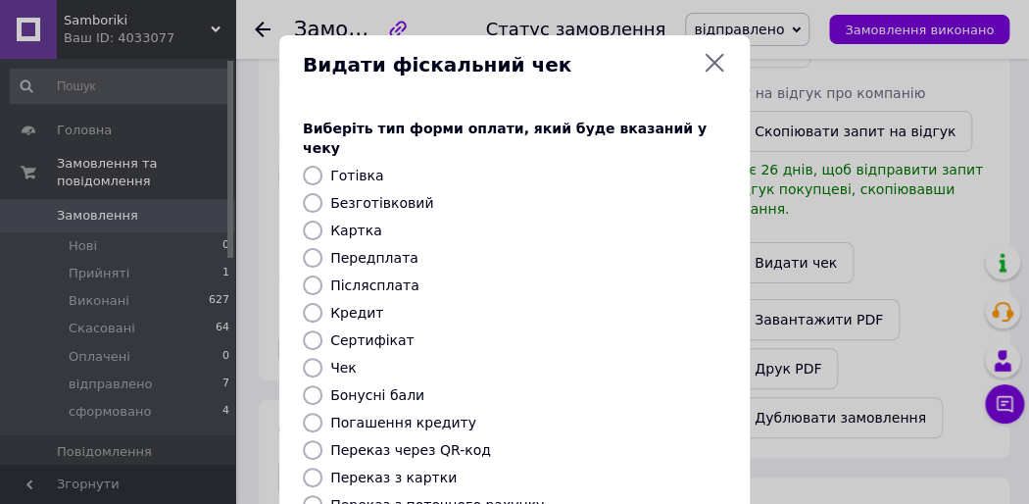
scroll to position [337, 0]
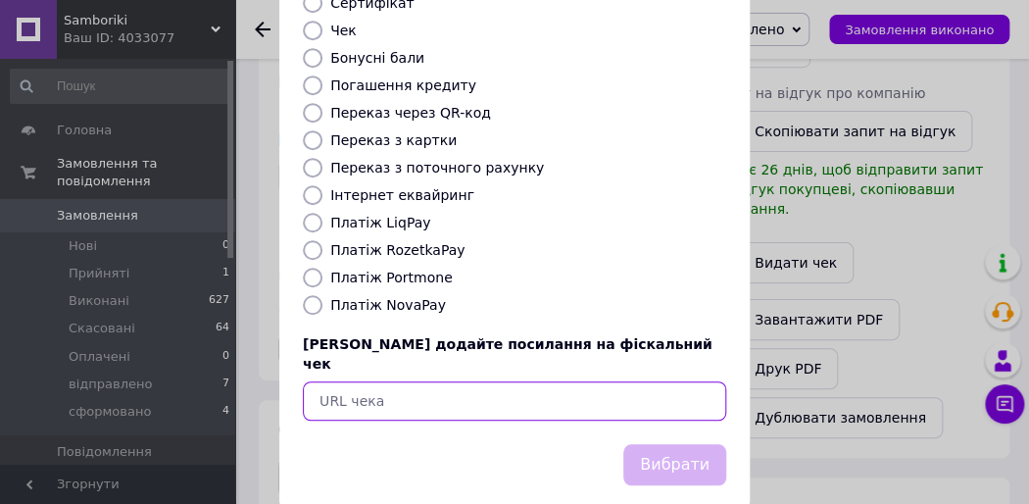
click at [435, 381] on input "text" at bounding box center [514, 400] width 423 height 39
paste input "[URL][DOMAIN_NAME]"
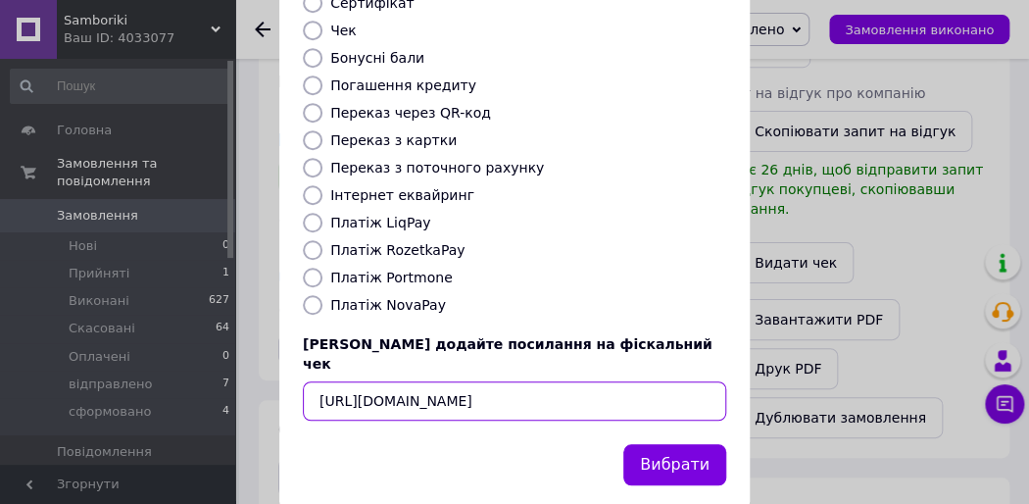
scroll to position [0, 25]
type input "[URL][DOMAIN_NAME]"
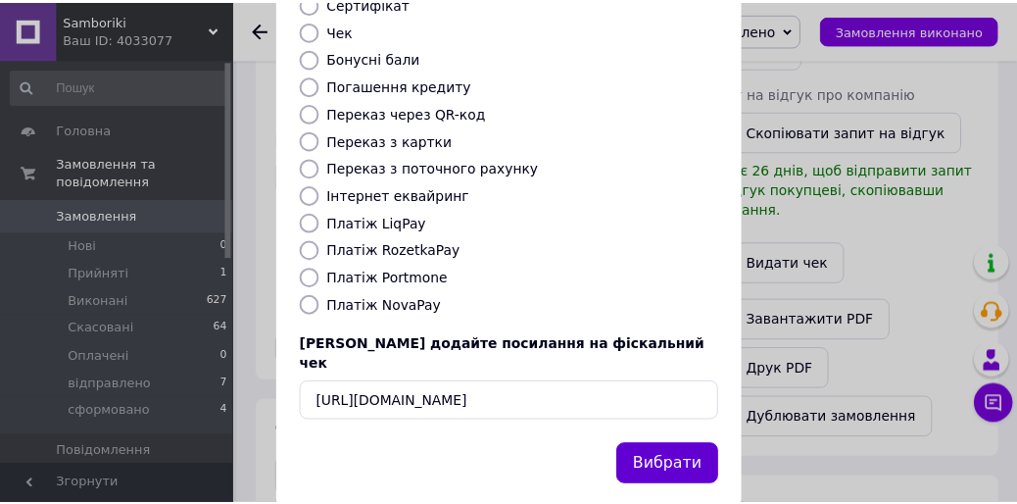
scroll to position [0, 0]
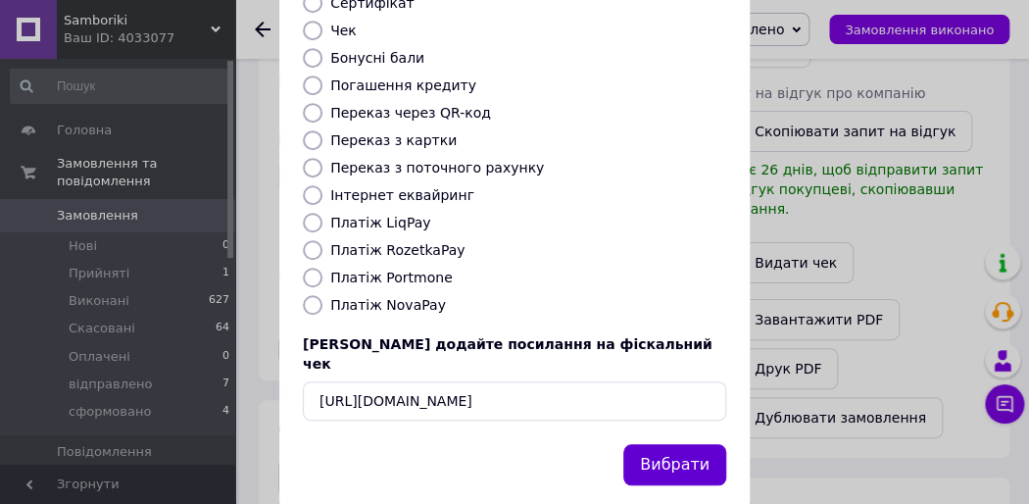
click at [680, 444] on button "Вибрати" at bounding box center [674, 465] width 103 height 42
